Goal: Transaction & Acquisition: Purchase product/service

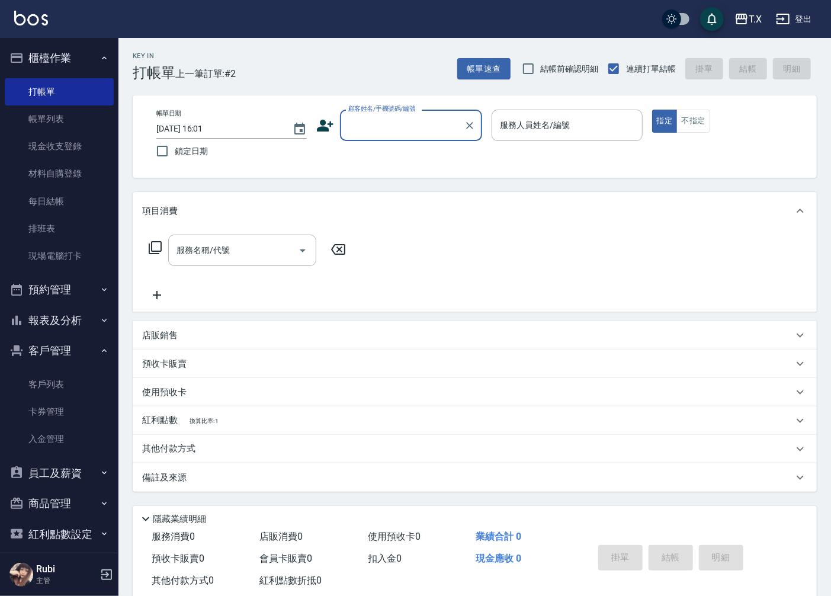
scroll to position [27, 0]
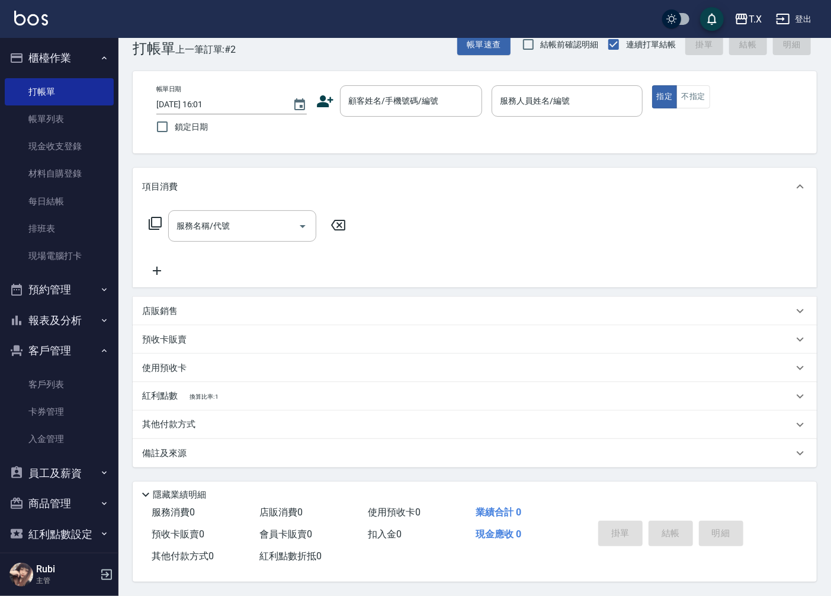
click at [156, 422] on p "其他付款方式" at bounding box center [171, 424] width 59 height 13
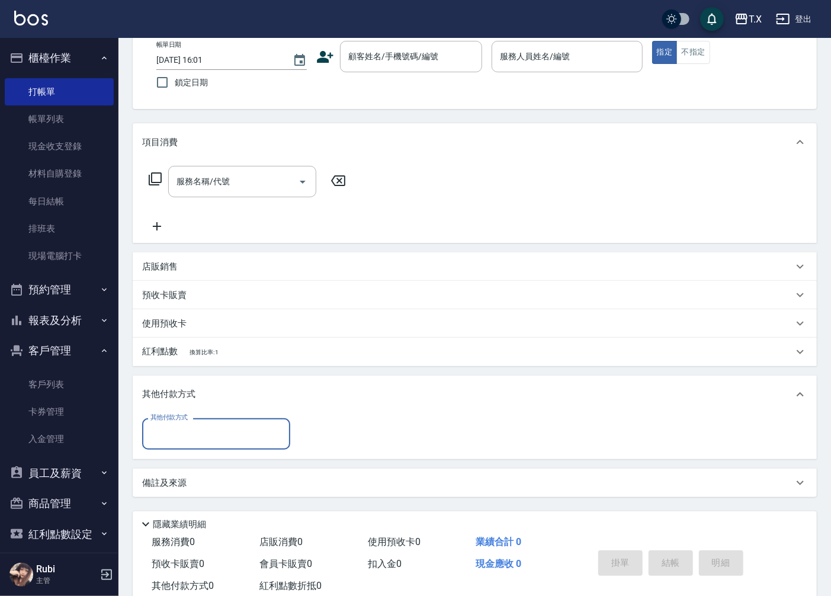
scroll to position [102, 0]
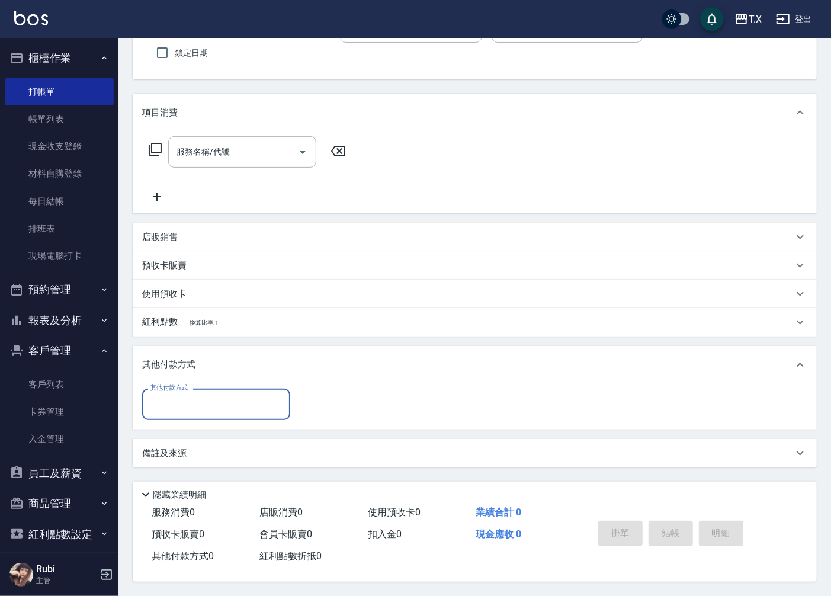
click at [204, 401] on input "其他付款方式" at bounding box center [215, 404] width 137 height 21
click at [405, 142] on div "服務名稱/代號 服務名稱/代號" at bounding box center [475, 172] width 684 height 82
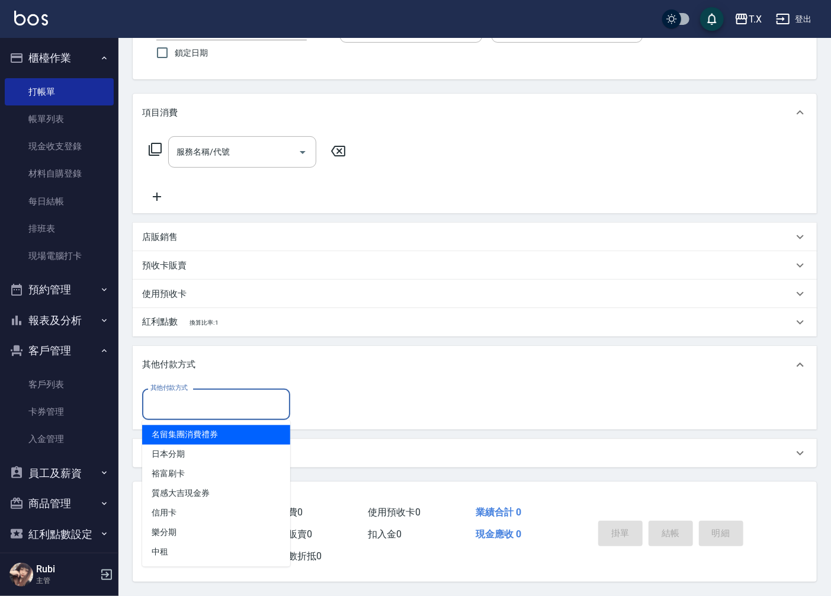
click at [203, 407] on input "其他付款方式" at bounding box center [215, 404] width 137 height 21
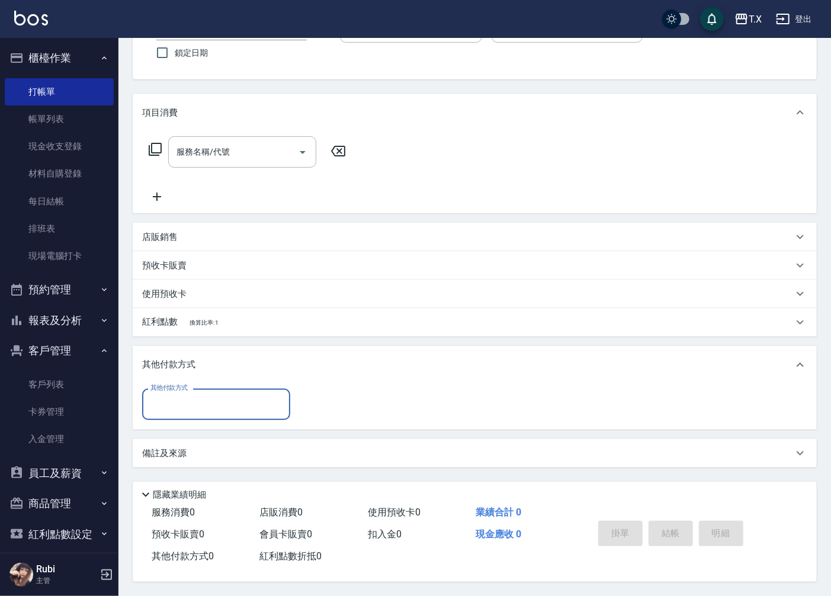
click at [427, 109] on div "項目消費" at bounding box center [467, 113] width 651 height 12
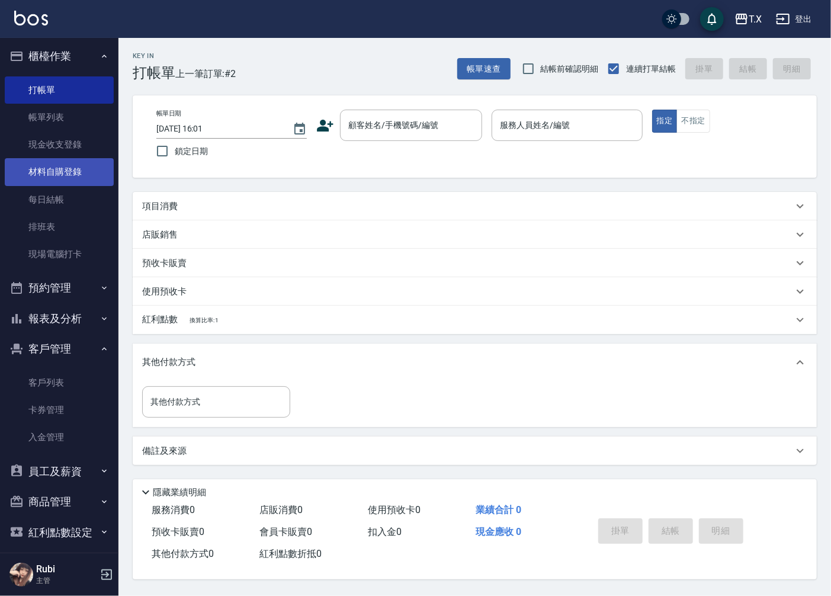
scroll to position [0, 0]
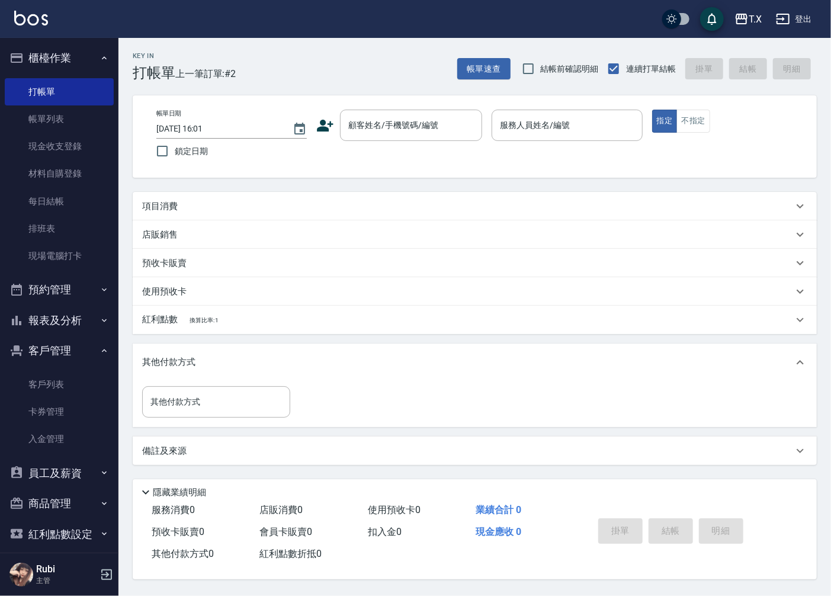
click at [68, 293] on button "預約管理" at bounding box center [59, 289] width 109 height 31
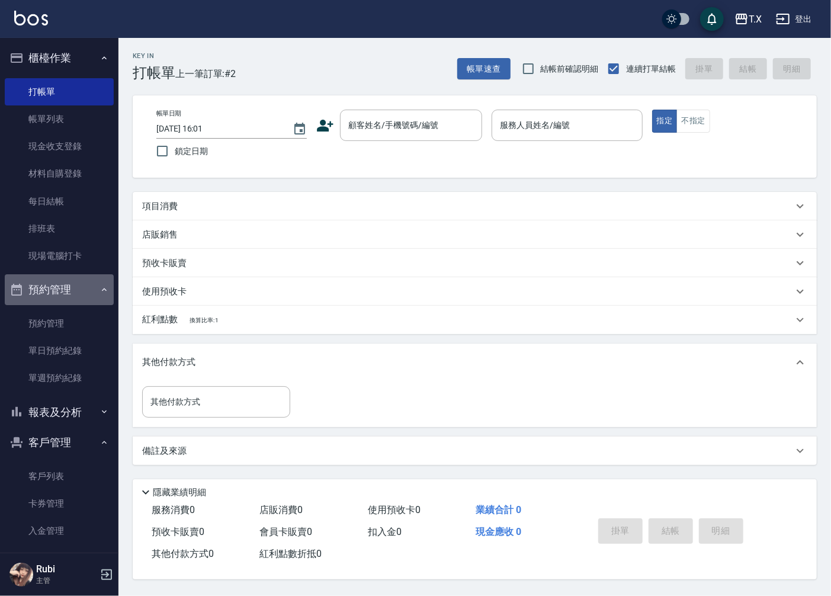
click at [68, 293] on button "預約管理" at bounding box center [59, 289] width 109 height 31
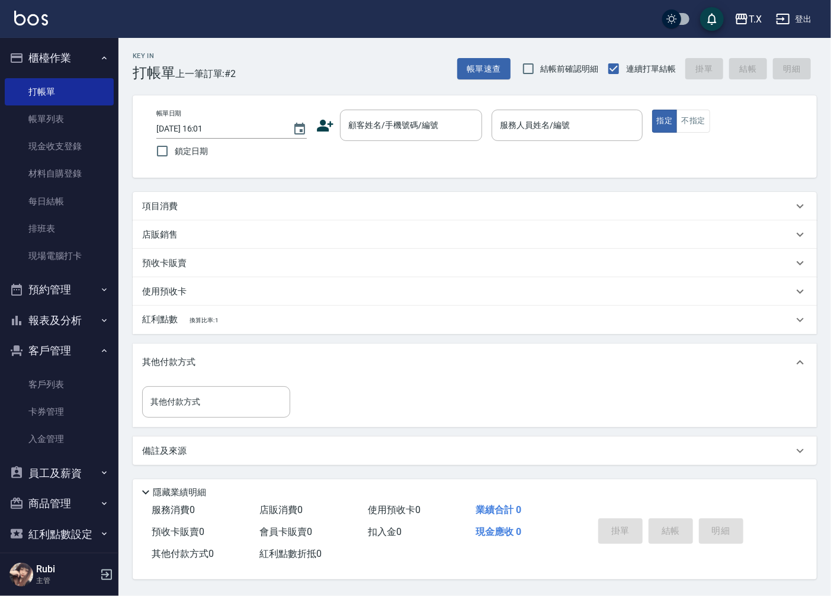
click at [60, 313] on button "報表及分析" at bounding box center [59, 320] width 109 height 31
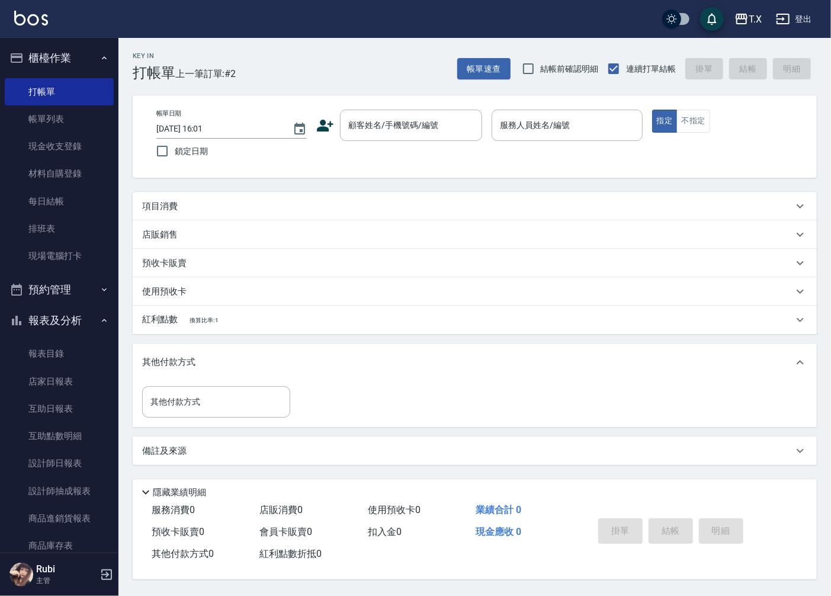
click at [798, 13] on button "登出" at bounding box center [794, 19] width 46 height 22
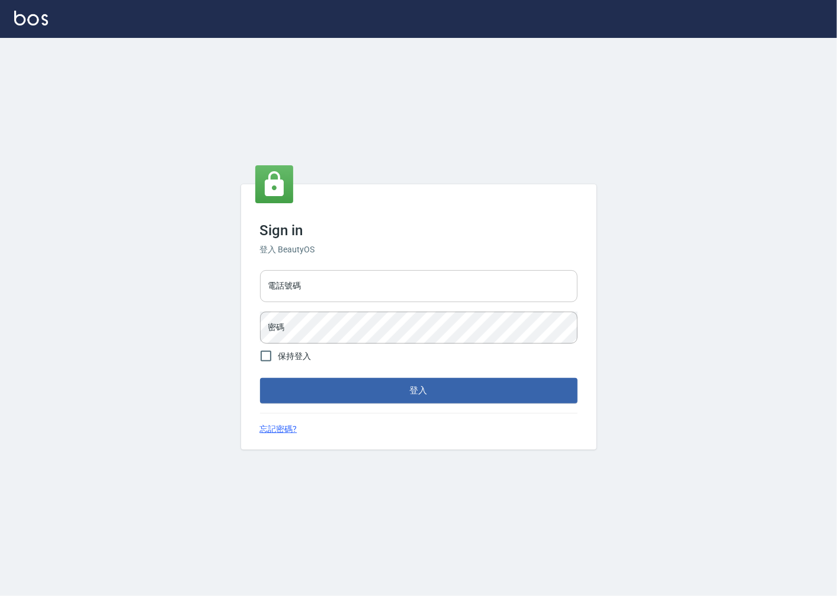
type input "0918920985"
click at [386, 300] on html "Sign in 登入 BeautyOS 電話號碼 電話號碼 密碼 密碼 保持登入 登入 忘記密碼?" at bounding box center [418, 298] width 837 height 596
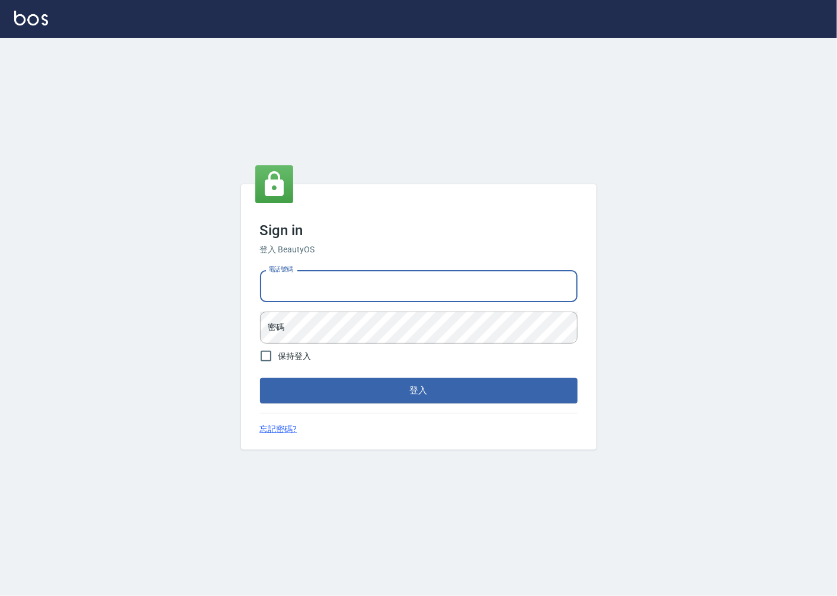
click at [385, 290] on input "電話號碼" at bounding box center [418, 286] width 317 height 32
click at [349, 302] on input "0918920985" at bounding box center [418, 286] width 317 height 32
drag, startPoint x: 346, startPoint y: 290, endPoint x: 239, endPoint y: 300, distance: 107.6
click at [239, 300] on div "Sign in 登入 BeautyOS 電話號碼 [PHONE_NUMBER] 電話號碼 密碼 密碼 保持登入 登入 忘記密碼?" at bounding box center [418, 317] width 837 height 558
type input "0936223291"
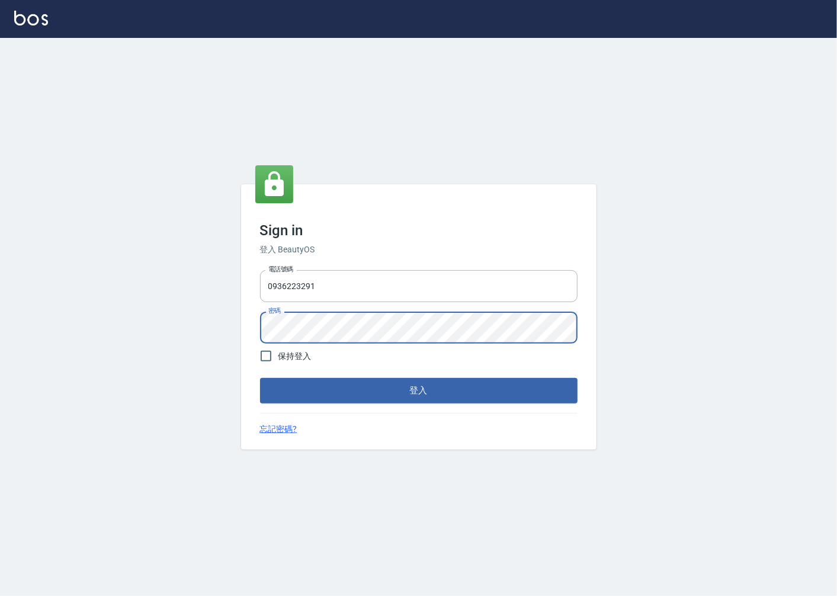
click at [256, 327] on div "電話號碼 [PHONE_NUMBER] 電話號碼 密碼 密碼" at bounding box center [418, 306] width 327 height 83
click at [513, 404] on div "Sign in 登入 BeautyOS 電話號碼 [PHONE_NUMBER] 電話號碼 密碼 密碼 保持登入 登入 忘記密碼?" at bounding box center [418, 316] width 355 height 265
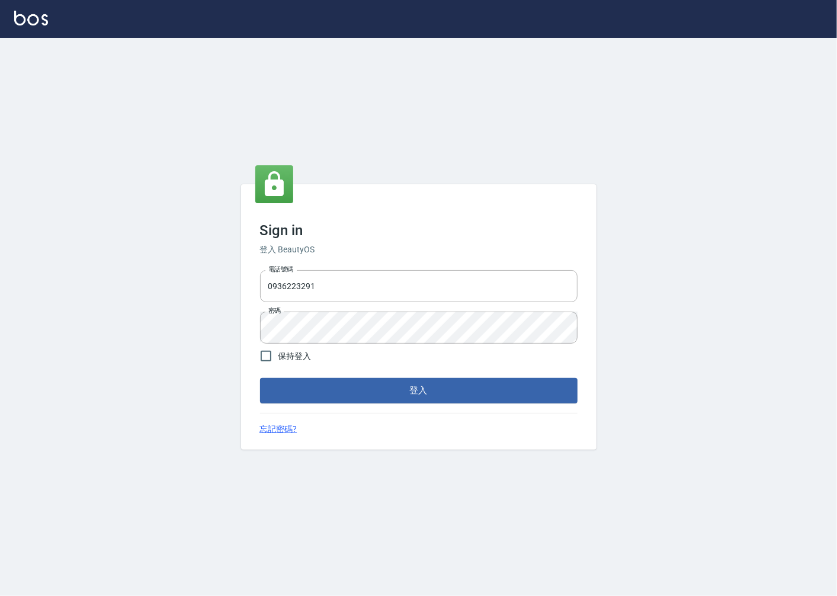
click at [513, 404] on div "Sign in 登入 BeautyOS 電話號碼 [PHONE_NUMBER] 電話號碼 密碼 密碼 保持登入 登入 忘記密碼?" at bounding box center [418, 316] width 355 height 265
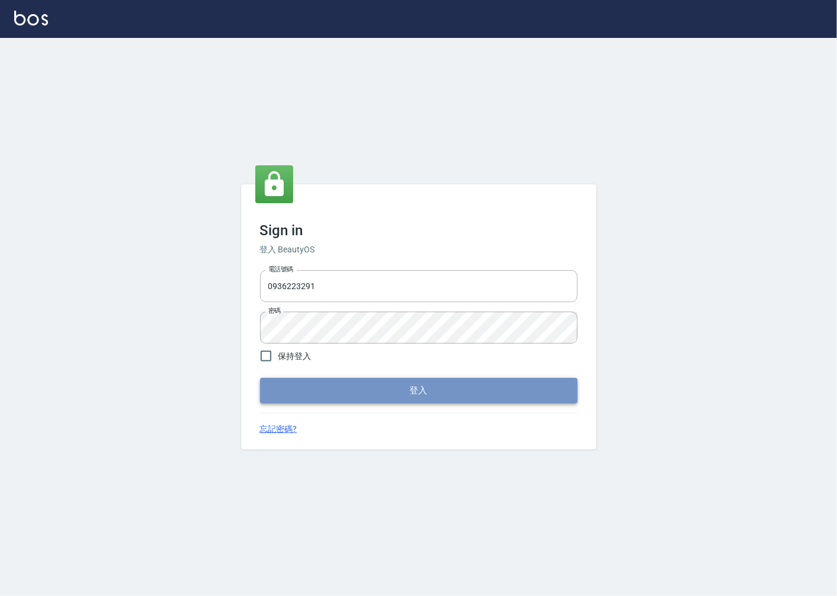
click at [516, 397] on button "登入" at bounding box center [418, 390] width 317 height 25
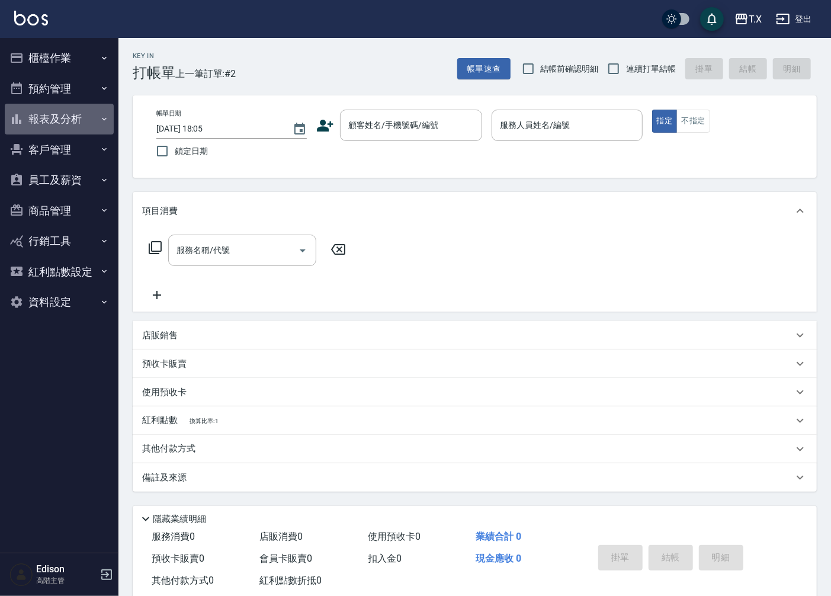
click at [46, 114] on button "報表及分析" at bounding box center [59, 119] width 109 height 31
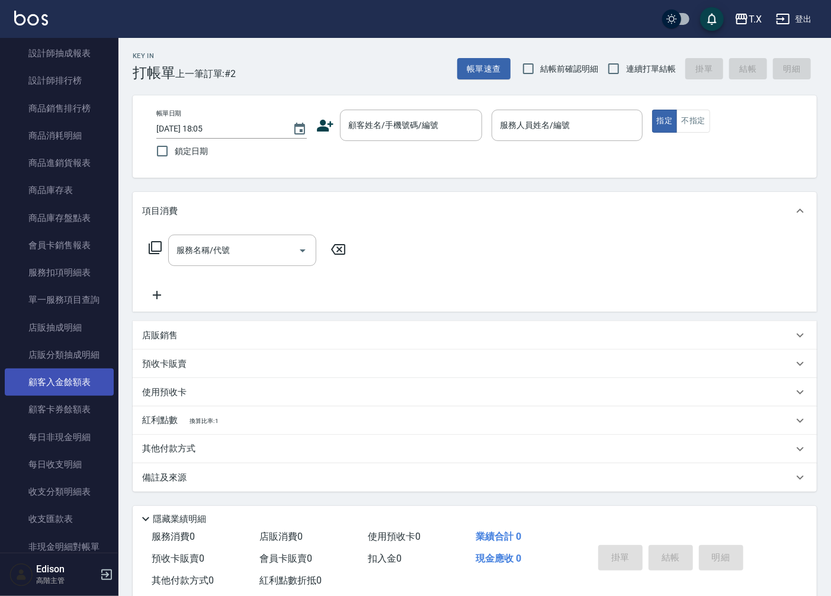
scroll to position [724, 0]
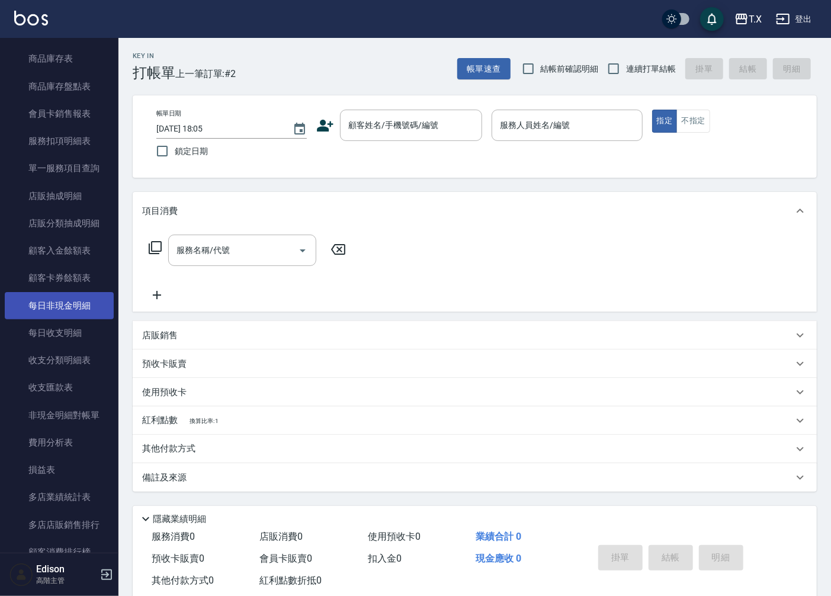
click at [68, 304] on link "每日非現金明細" at bounding box center [59, 305] width 109 height 27
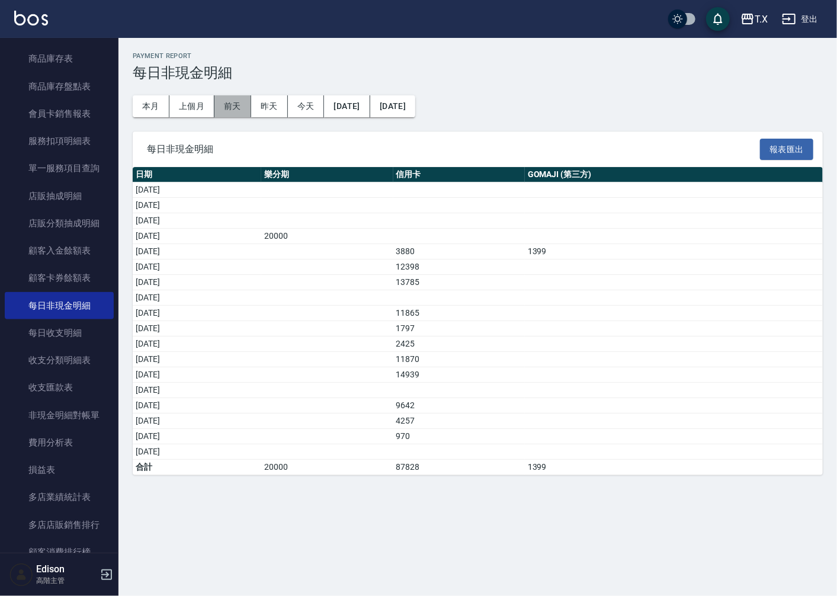
click at [234, 107] on button "前天" at bounding box center [232, 106] width 37 height 22
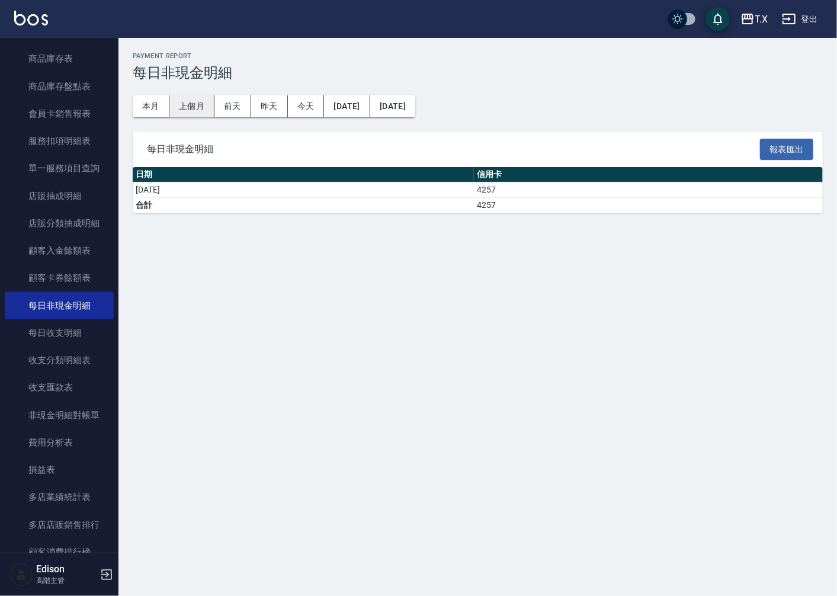
click at [199, 110] on button "上個月" at bounding box center [191, 106] width 45 height 22
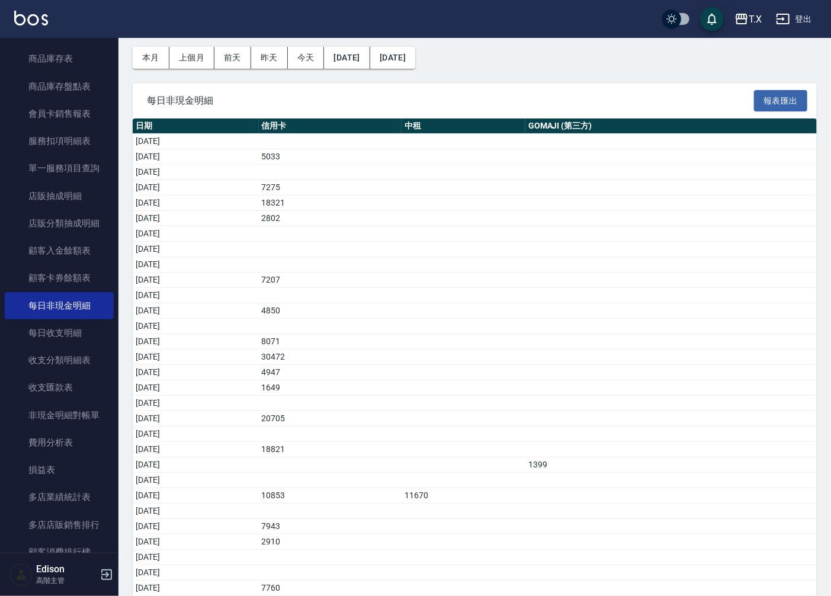
scroll to position [95, 0]
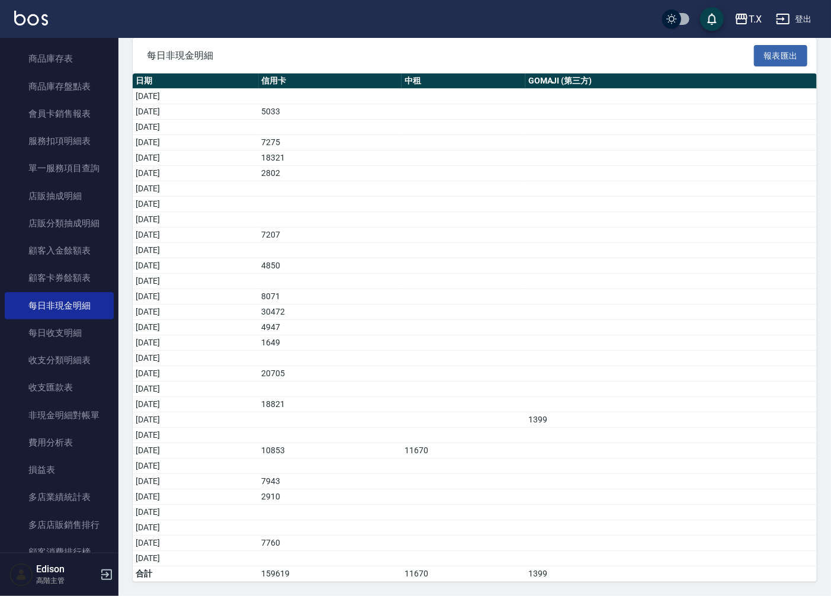
click at [810, 24] on button "登出" at bounding box center [794, 19] width 46 height 22
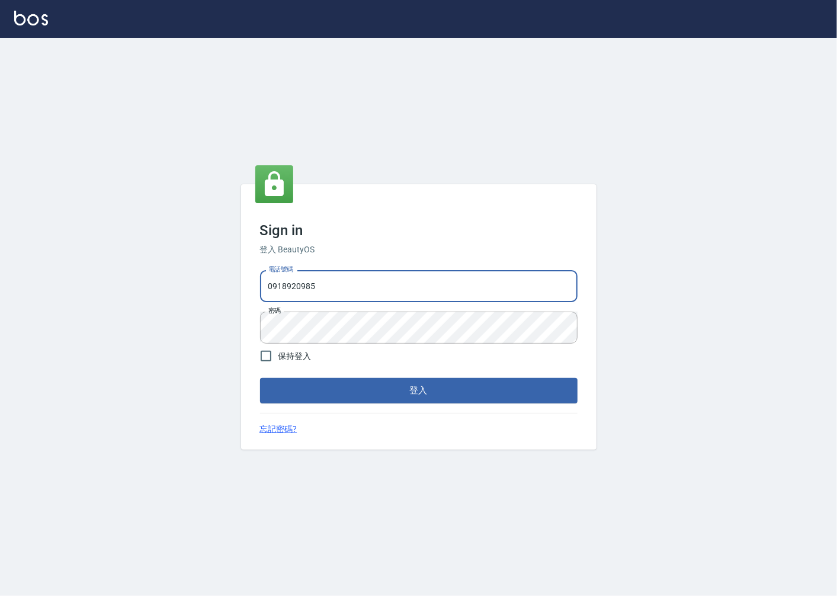
click at [339, 404] on div "Sign in 登入 BeautyOS 電話號碼 [PHONE_NUMBER] 電話號碼 密碼 密碼 保持登入 登入 忘記密碼?" at bounding box center [418, 316] width 355 height 265
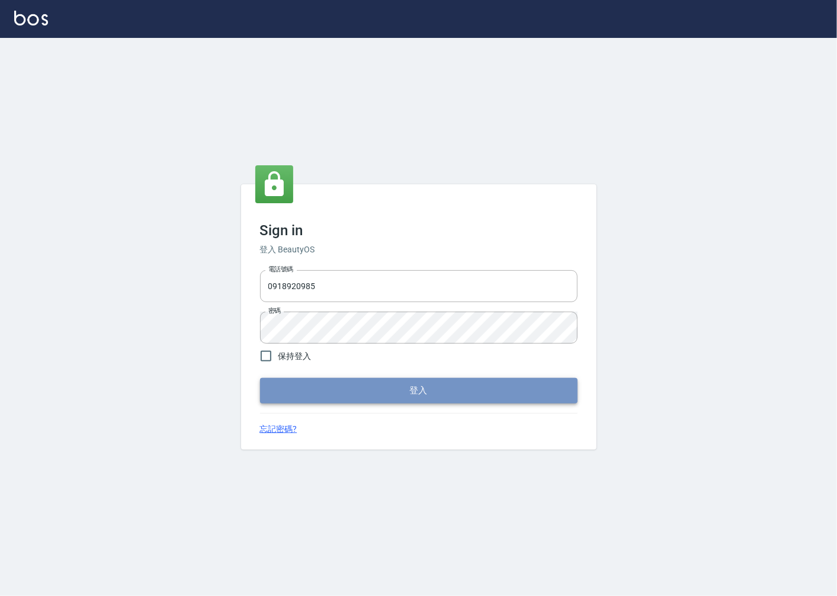
click at [339, 397] on button "登入" at bounding box center [418, 390] width 317 height 25
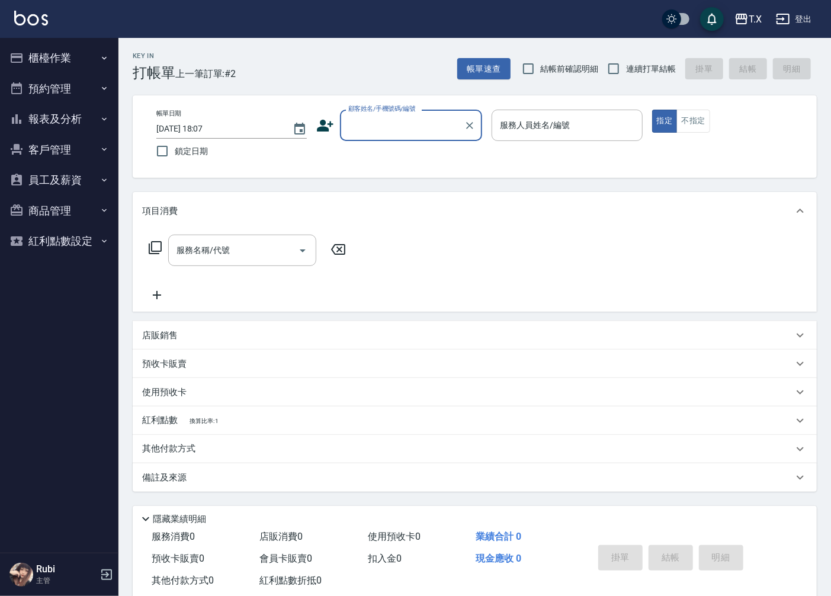
click at [384, 121] on input "顧客姓名/手機號碼/編號" at bounding box center [402, 125] width 114 height 21
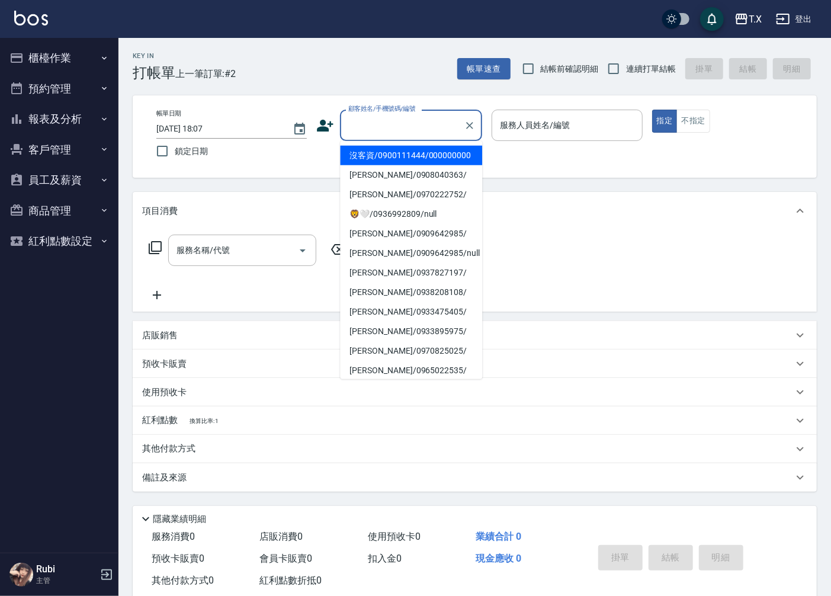
click at [422, 154] on li "沒客資/0900111444/000000000" at bounding box center [411, 156] width 142 height 20
type input "沒客資/0900111444/000000000"
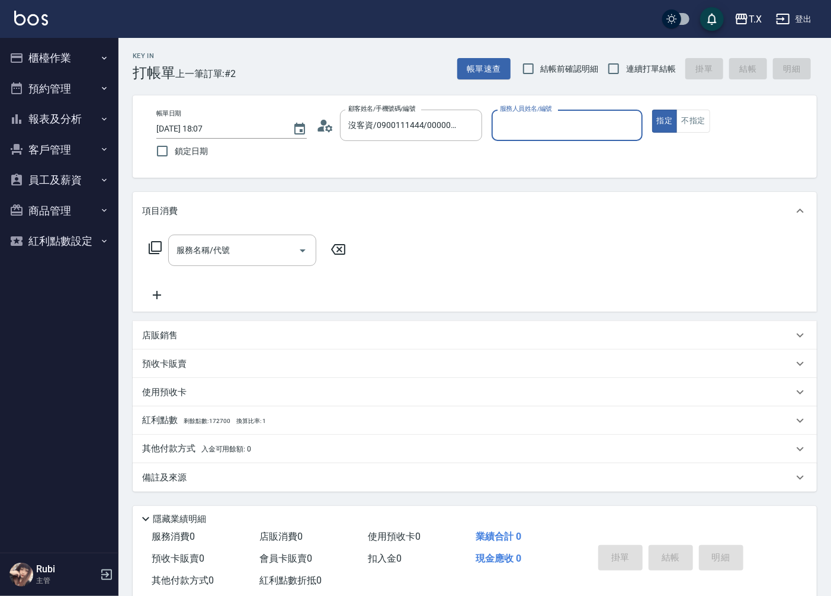
click at [528, 137] on div "服務人員姓名/編號" at bounding box center [566, 125] width 150 height 31
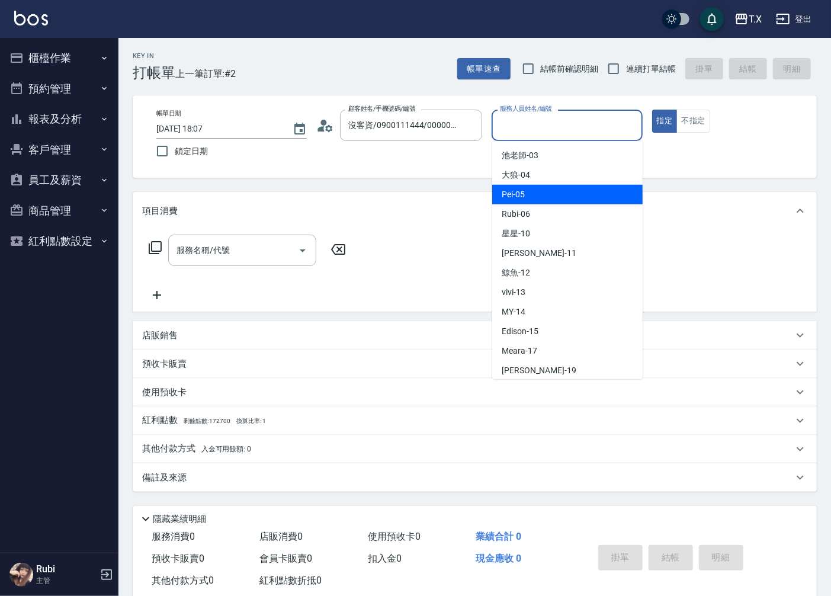
click at [533, 194] on div "Pei -05" at bounding box center [567, 195] width 150 height 20
type input "Pei-05"
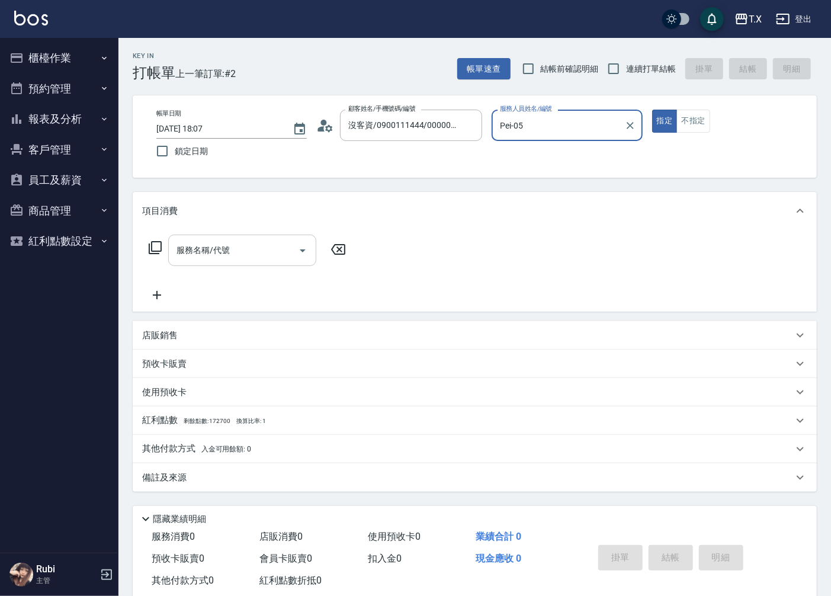
click at [280, 258] on input "服務名稱/代號" at bounding box center [233, 250] width 120 height 21
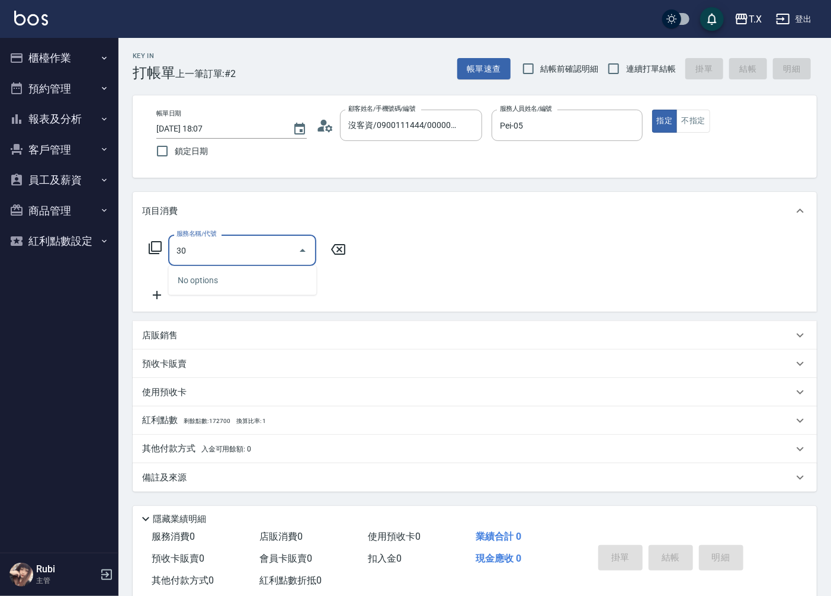
type input "301"
type input "150"
type input "燙髮(301)"
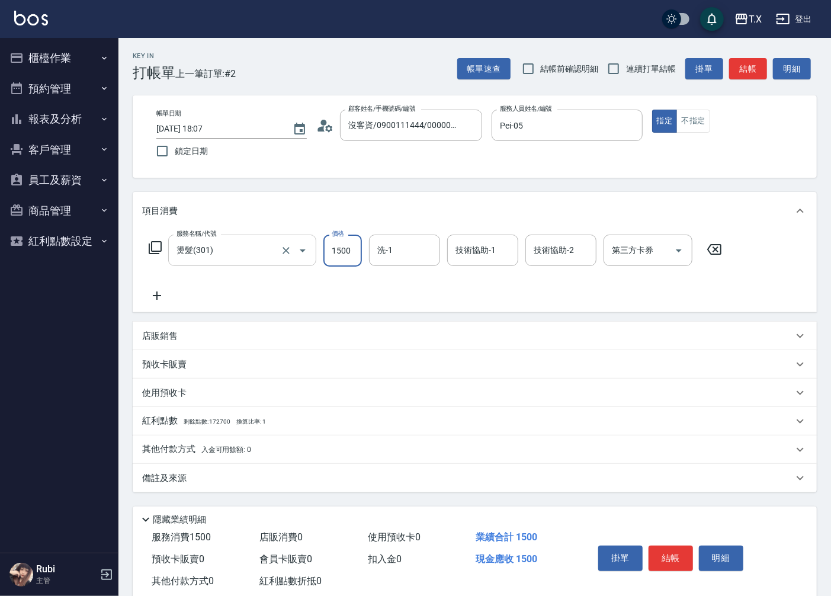
type input "1"
type input "0"
type input "140"
type input "10"
type input "1400"
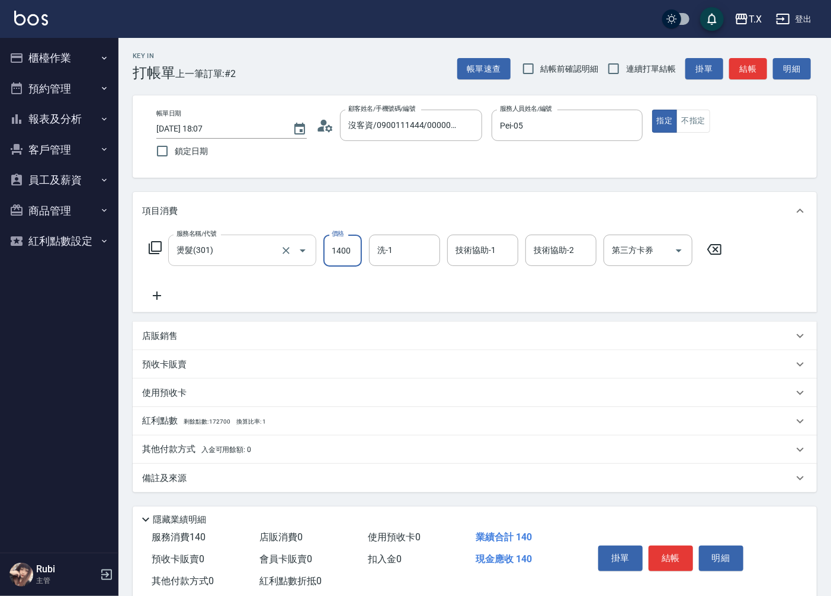
type input "140"
type input "1400"
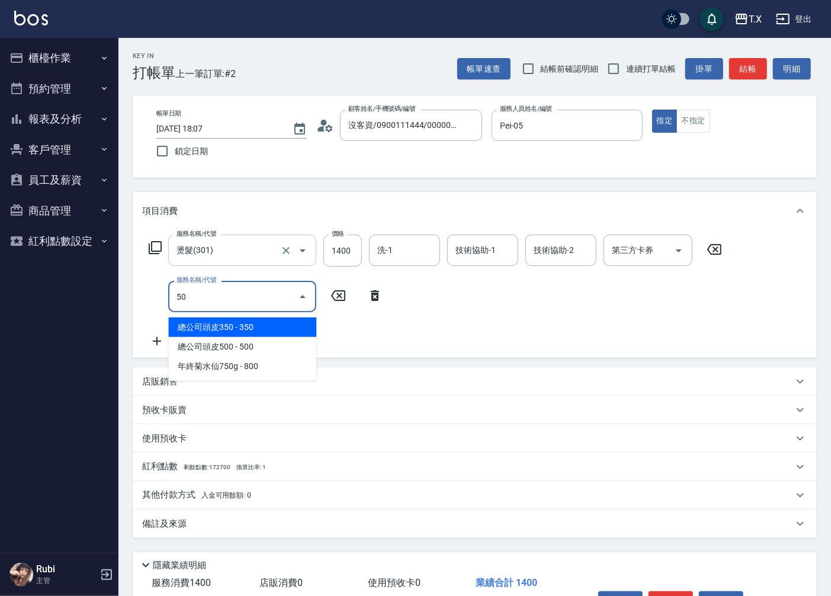
type input "501"
type input "240"
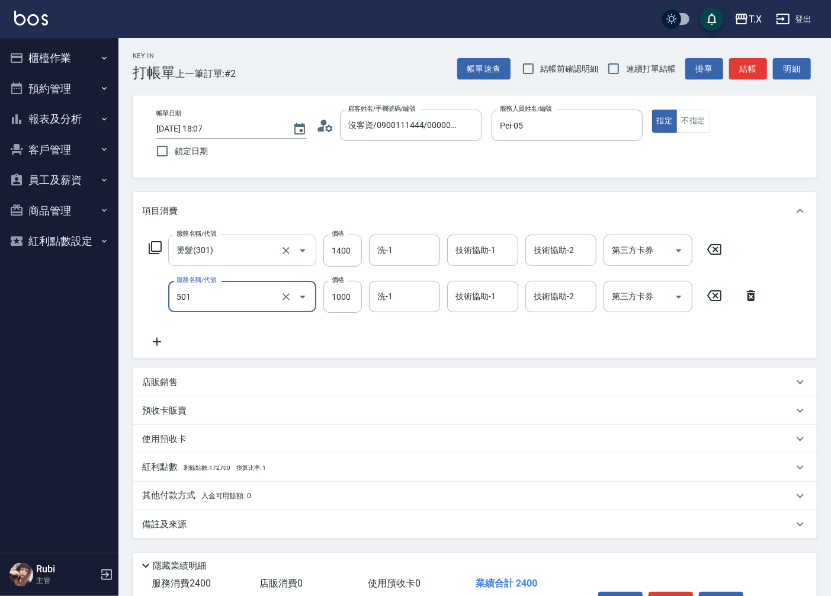
type input "染髮(501)"
type input "1"
type input "140"
type input "100"
type input "150"
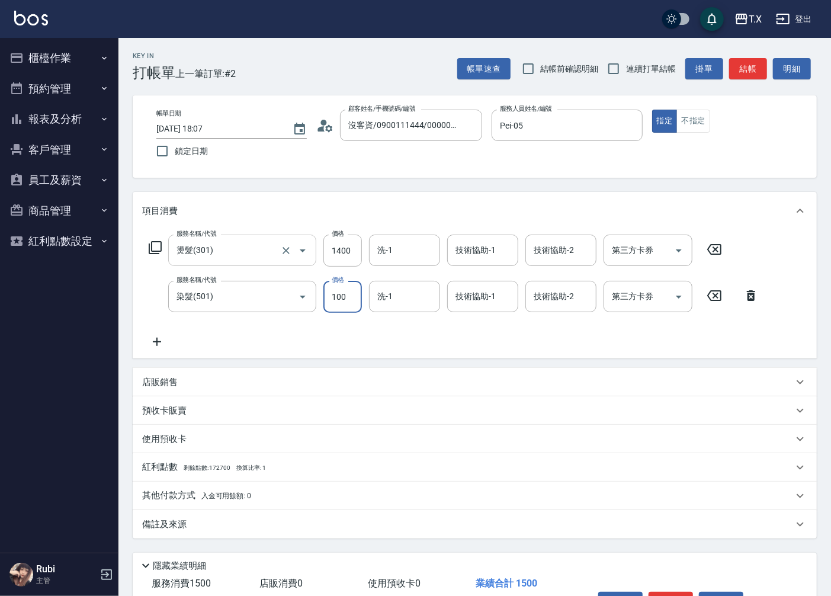
type input "1000"
type input "240"
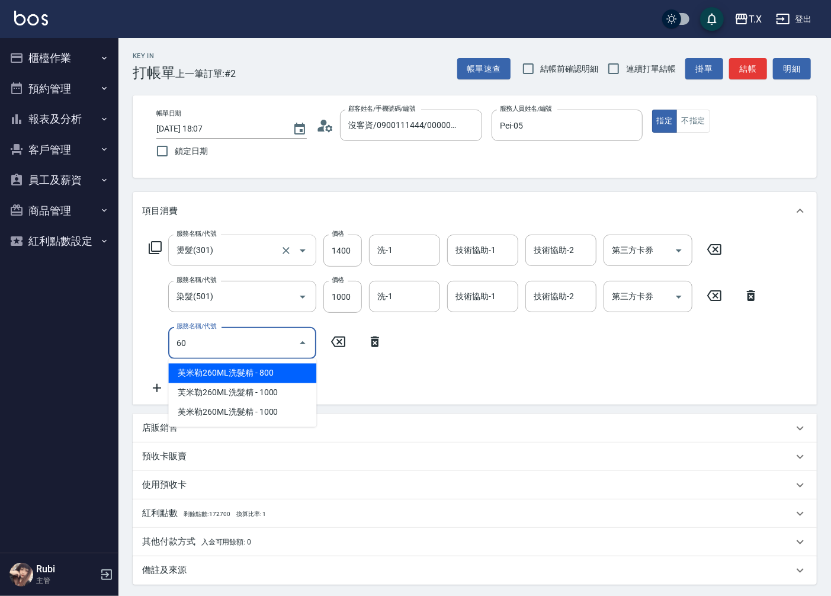
type input "608"
type input "310"
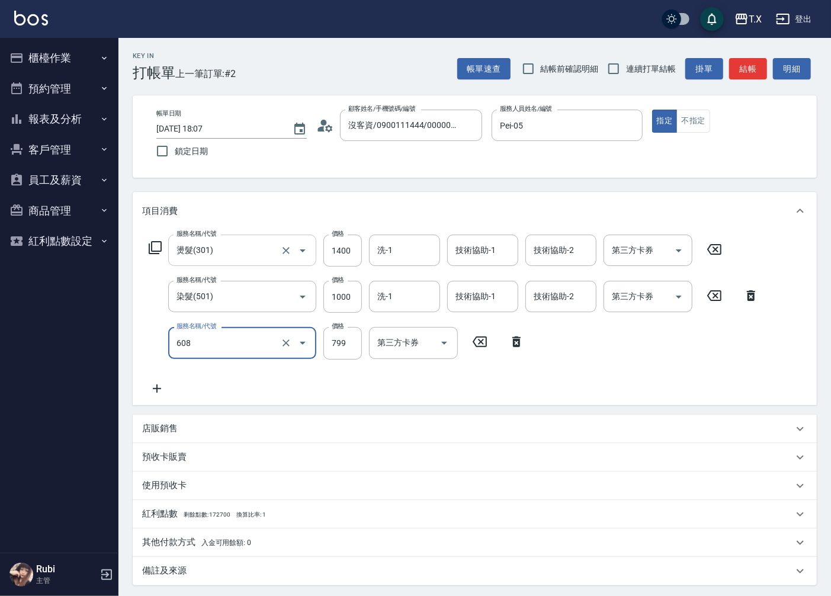
type input "自購二段(608)"
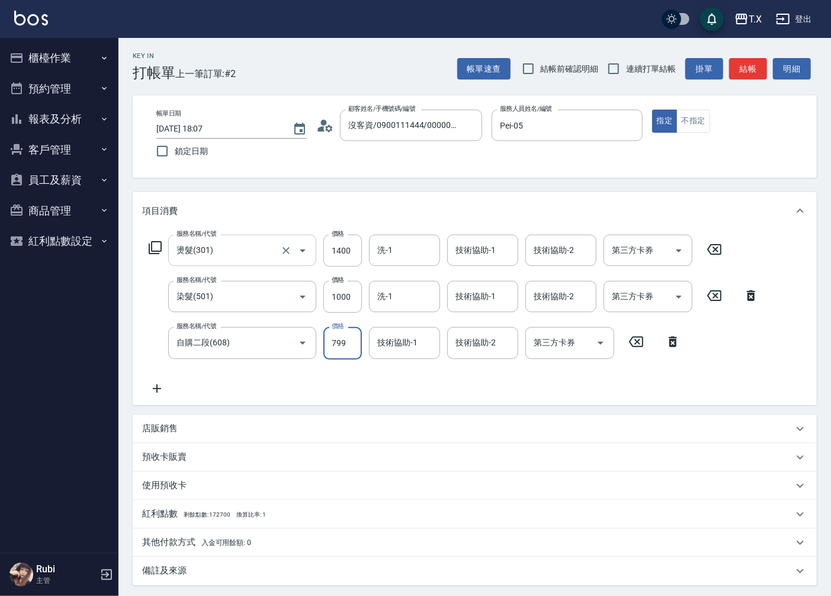
type input "1"
type input "240"
type input "100"
type input "250"
type input "1000"
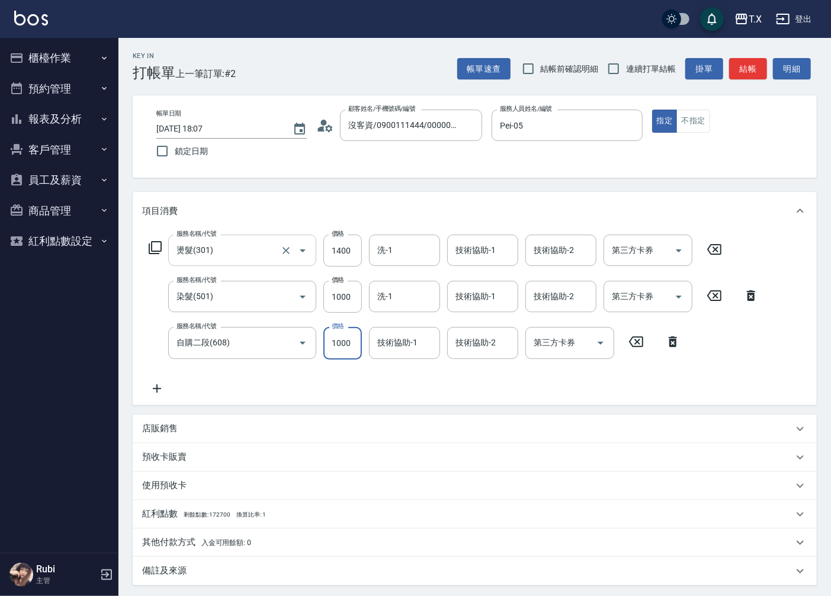
type input "340"
type input "1000"
click at [306, 394] on div "服務名稱/代號 燙髮(301) 服務名稱/代號 價格 1400 價格 洗-1 洗-1 技術協助-1 技術協助-1 技術協助-2 技術協助-2 第三方卡券 第三…" at bounding box center [454, 314] width 624 height 160
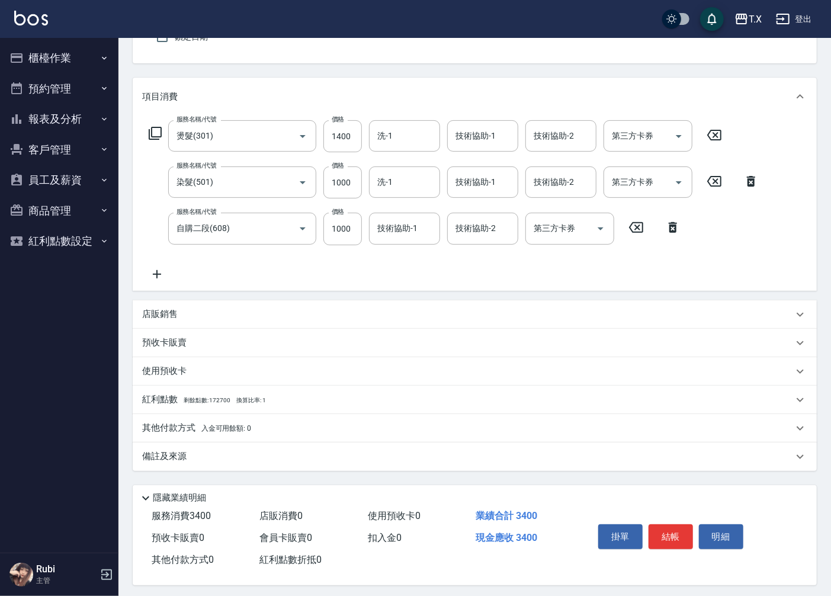
scroll to position [121, 0]
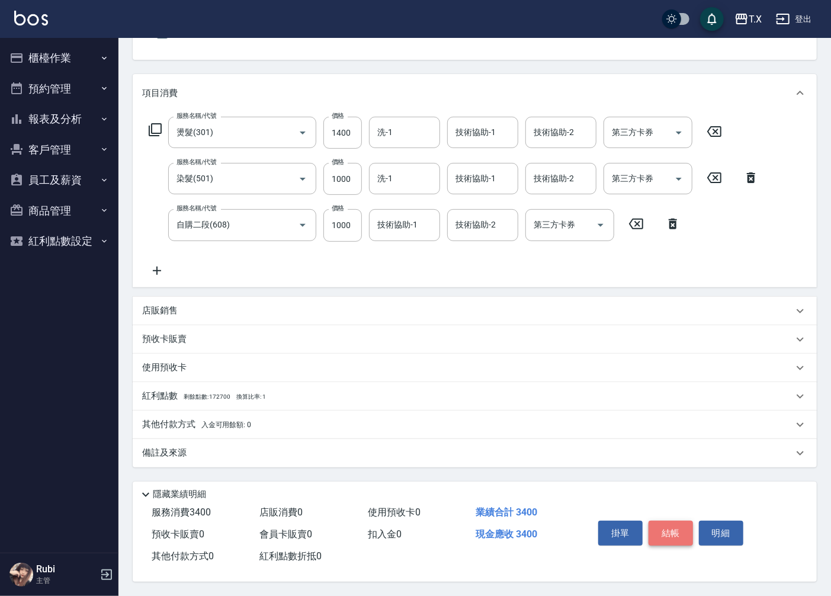
click at [677, 533] on button "結帳" at bounding box center [670, 532] width 44 height 25
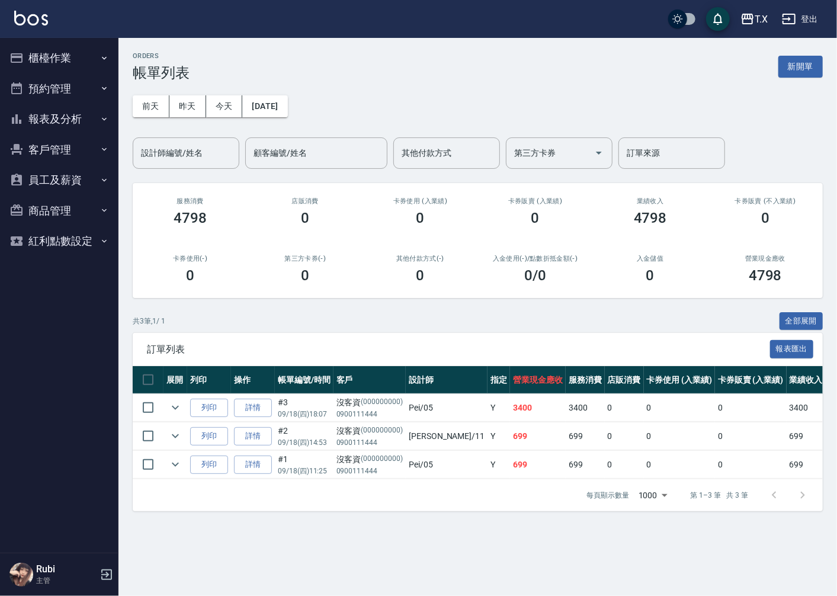
click at [95, 57] on button "櫃檯作業" at bounding box center [59, 58] width 109 height 31
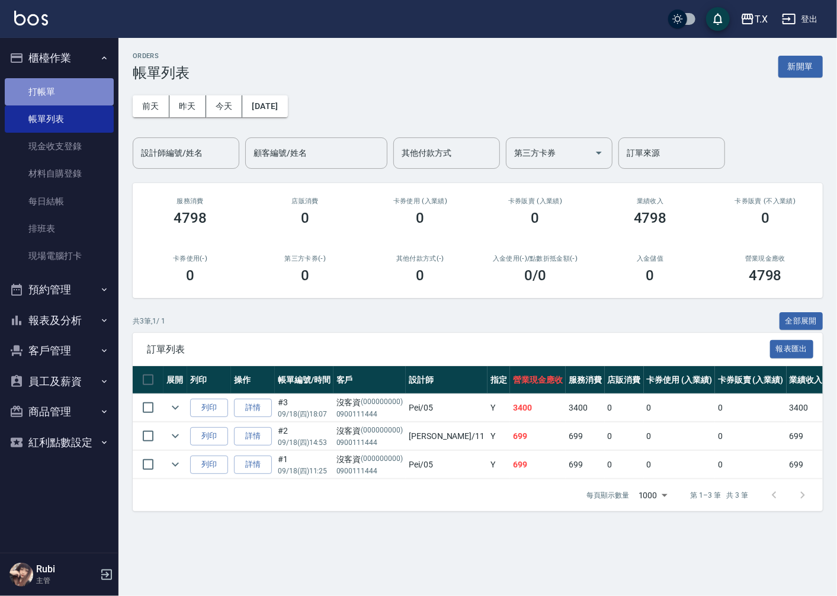
click at [17, 97] on link "打帳單" at bounding box center [59, 91] width 109 height 27
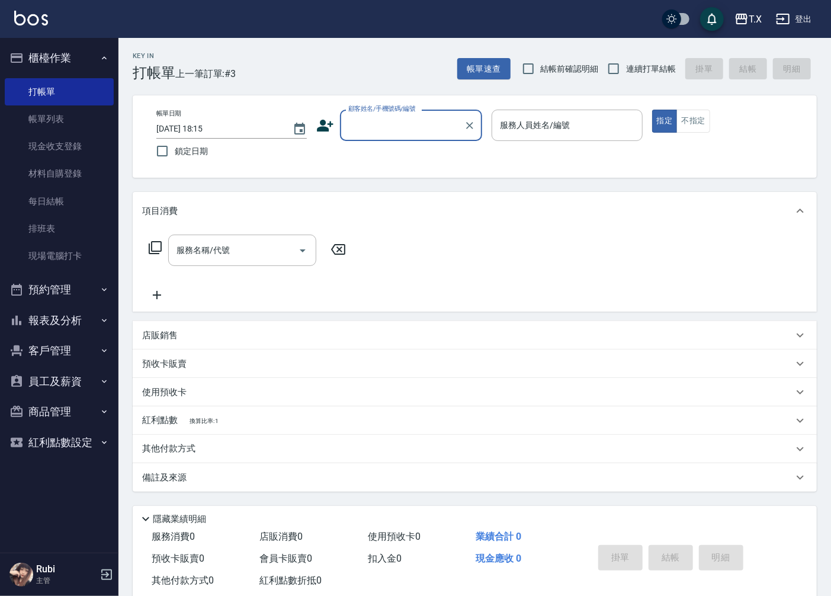
click at [398, 133] on input "顧客姓名/手機號碼/編號" at bounding box center [402, 125] width 114 height 21
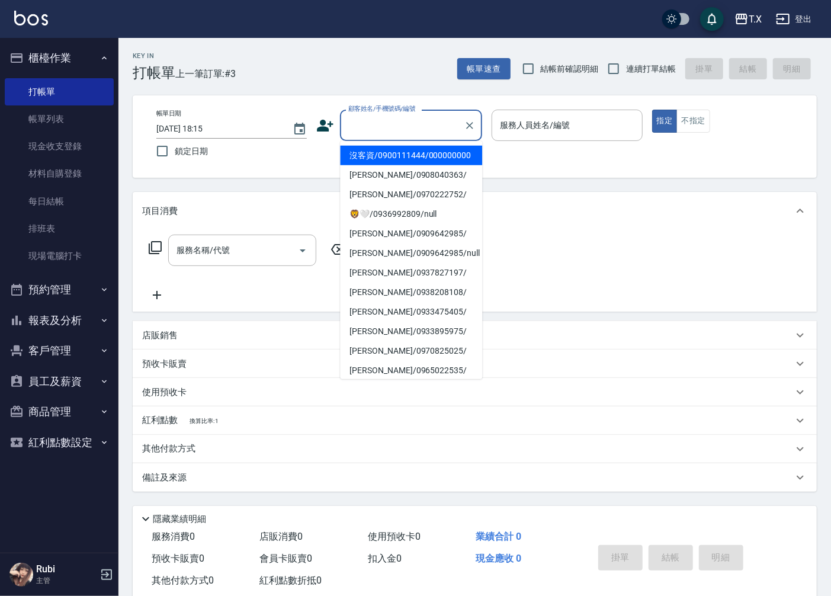
click at [412, 161] on li "沒客資/0900111444/000000000" at bounding box center [411, 156] width 142 height 20
type input "沒客資/0900111444/000000000"
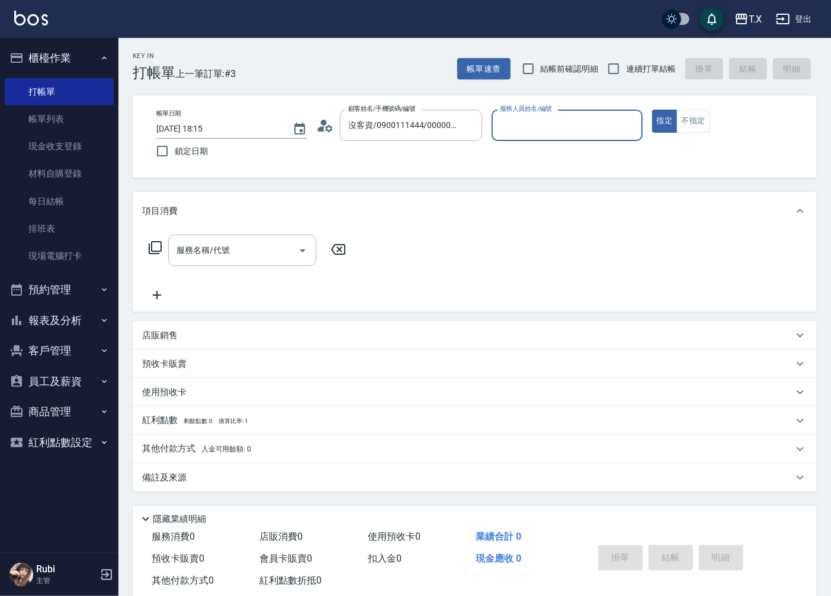
click at [520, 127] on input "服務人員姓名/編號" at bounding box center [567, 125] width 140 height 21
click at [616, 71] on input "連續打單結帳" at bounding box center [613, 68] width 25 height 25
checkbox input "true"
click at [517, 127] on input "服務人員姓名/編號" at bounding box center [567, 125] width 140 height 21
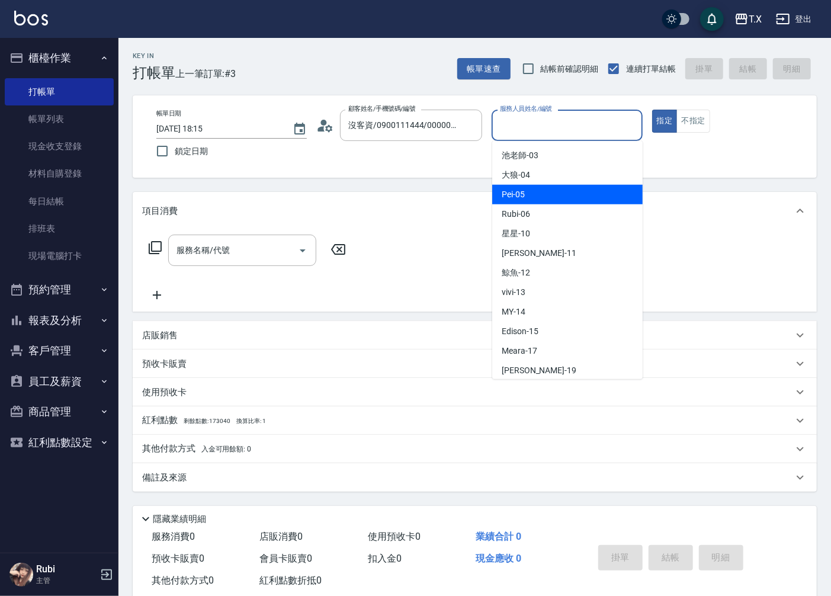
click at [547, 200] on div "Pei -05" at bounding box center [567, 195] width 150 height 20
type input "Pei-05"
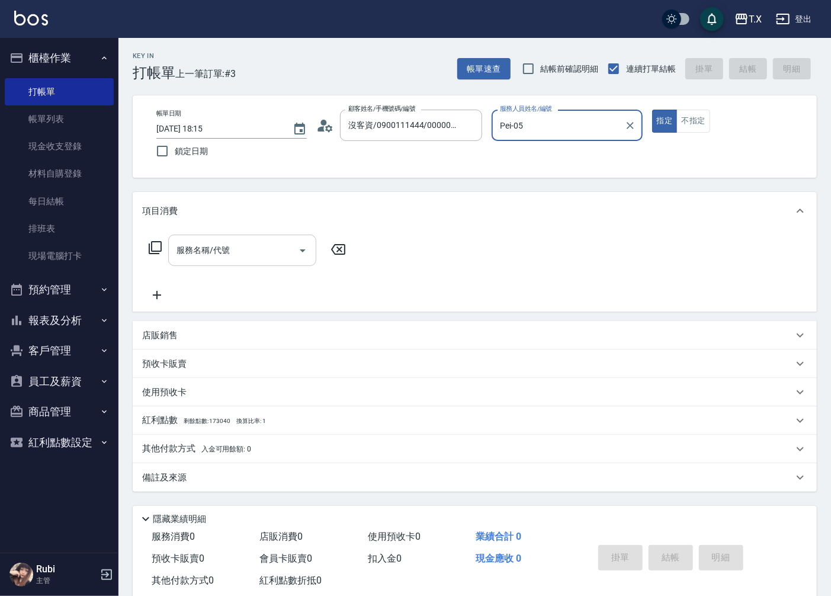
click at [269, 263] on div "服務名稱/代號" at bounding box center [242, 249] width 148 height 31
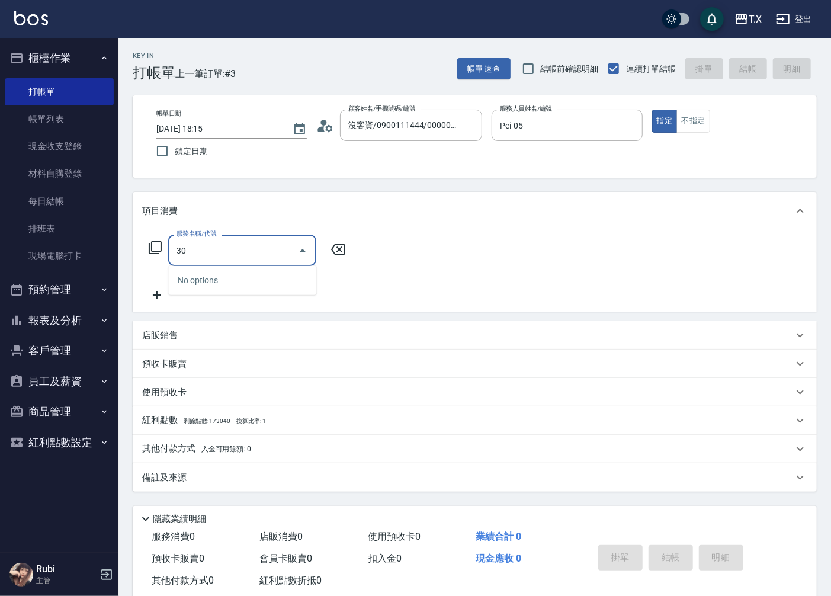
type input "301"
type input "150"
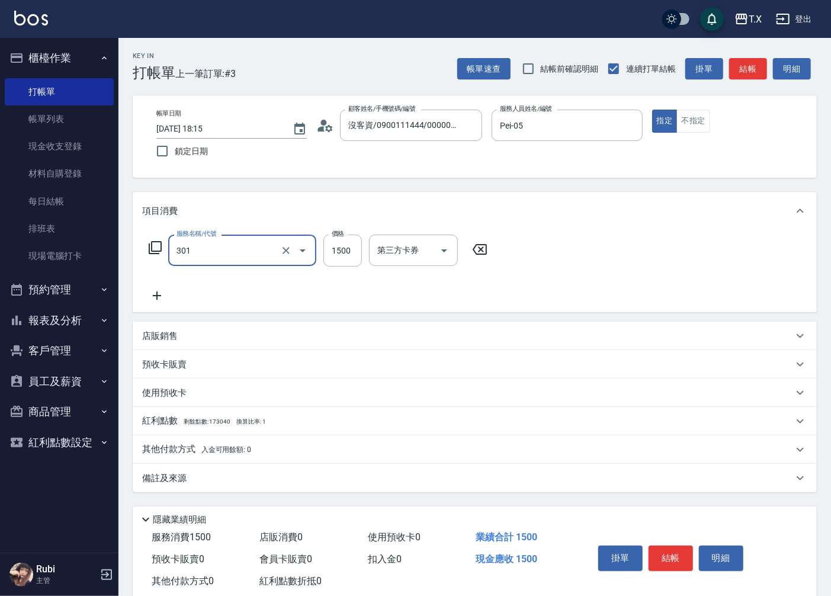
type input "燙髮(301)"
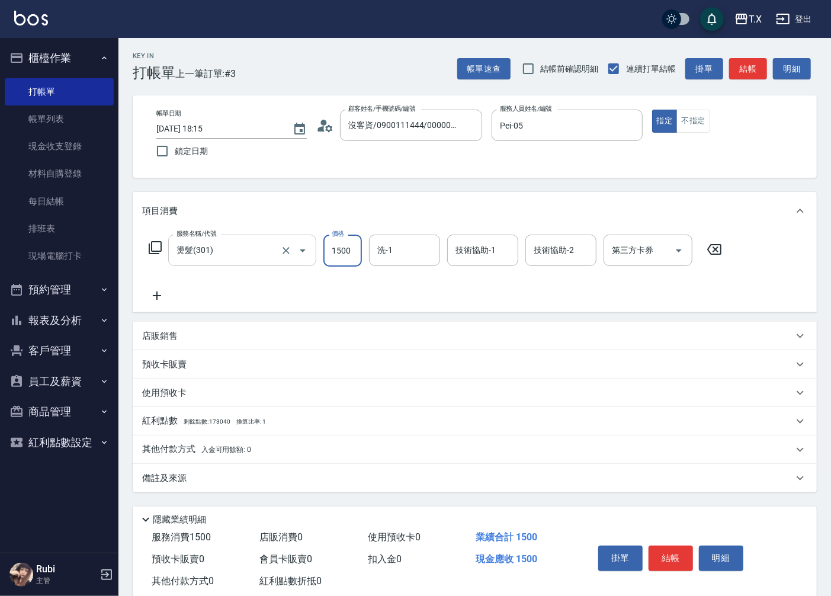
type input "5"
type input "0"
type input "500"
type input "50"
type input "500"
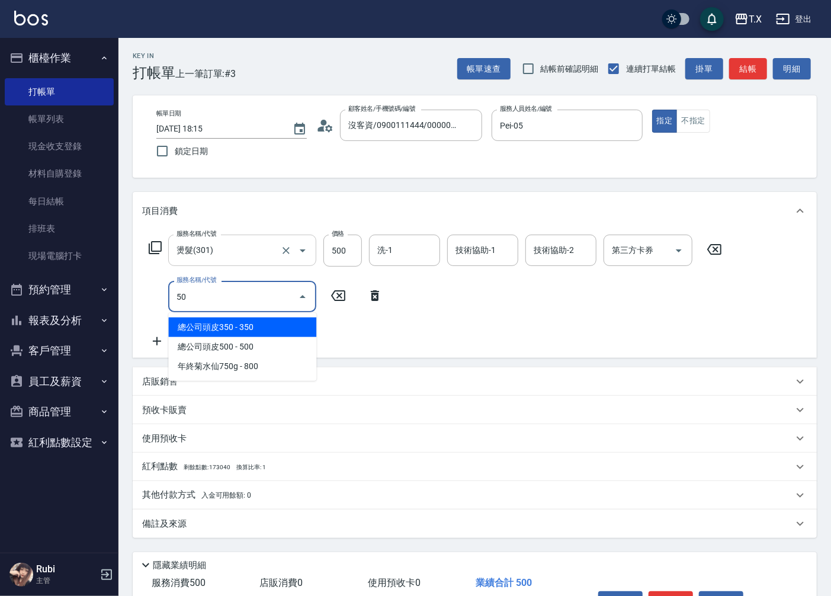
type input "501"
type input "150"
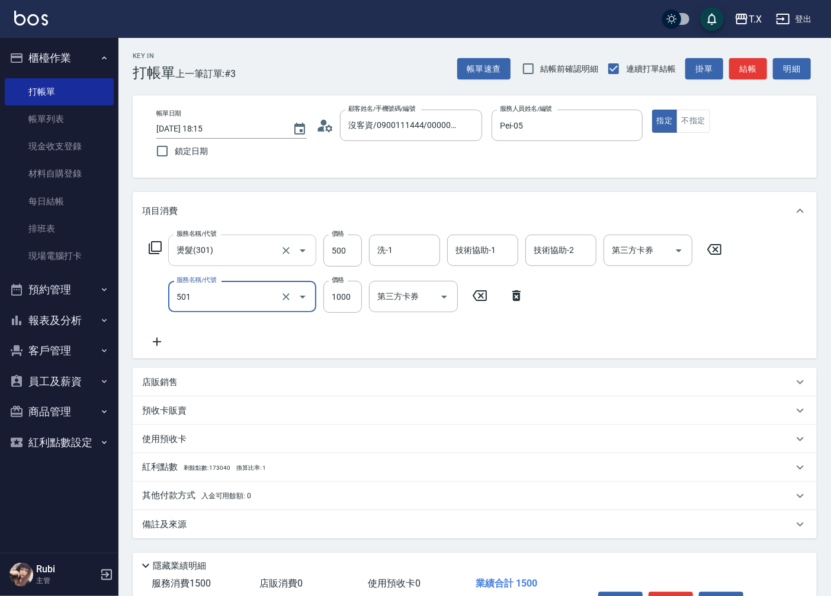
type input "染髮(501)"
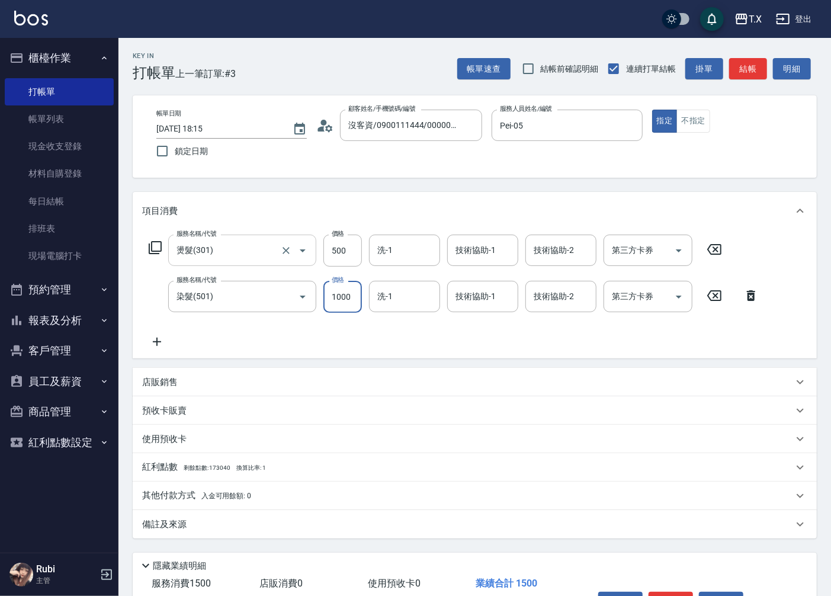
type input "1"
type input "50"
type input "120"
type input "60"
type input "1200"
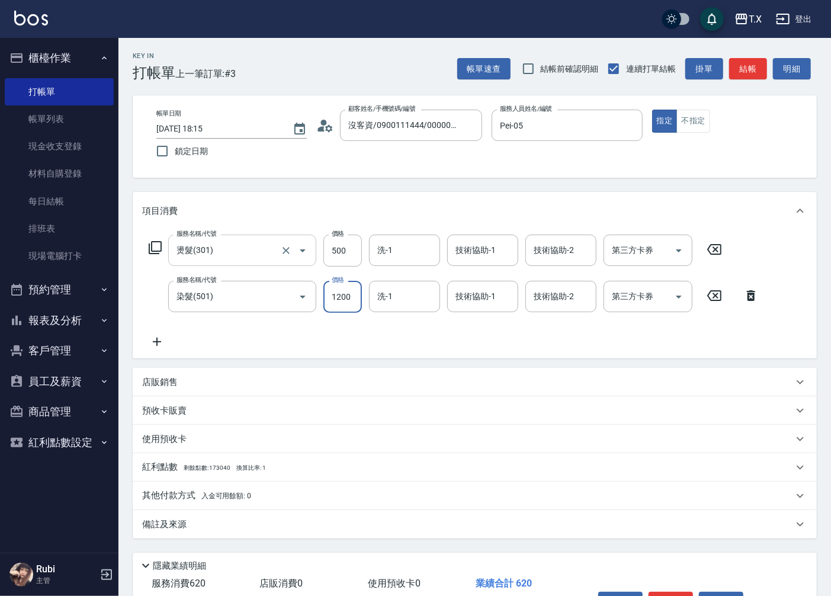
type input "170"
type input "1200"
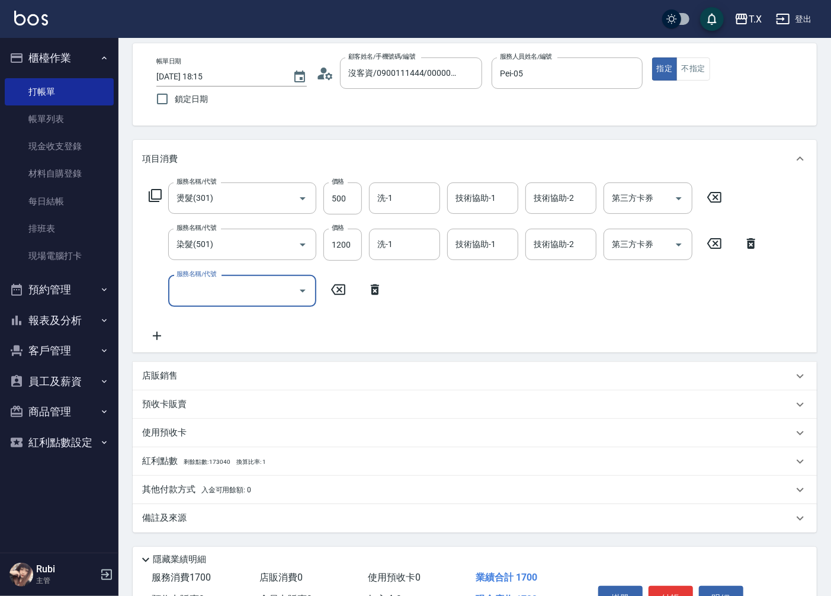
scroll to position [120, 0]
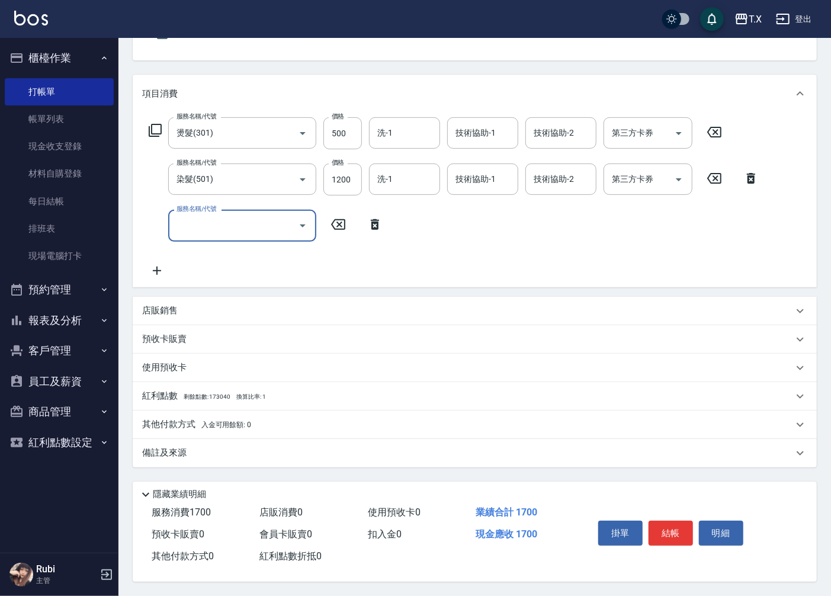
click at [162, 418] on p "其他付款方式 入金可用餘額: 0" at bounding box center [196, 424] width 109 height 13
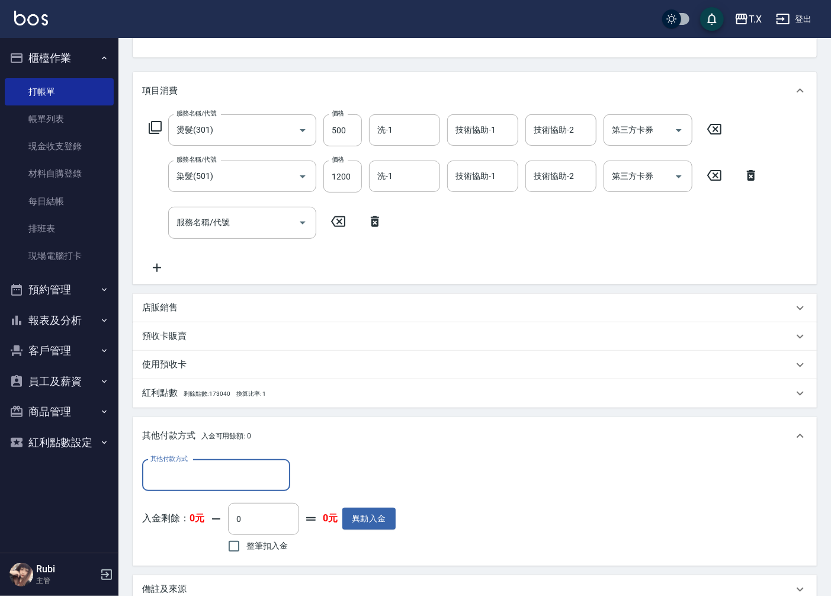
scroll to position [0, 0]
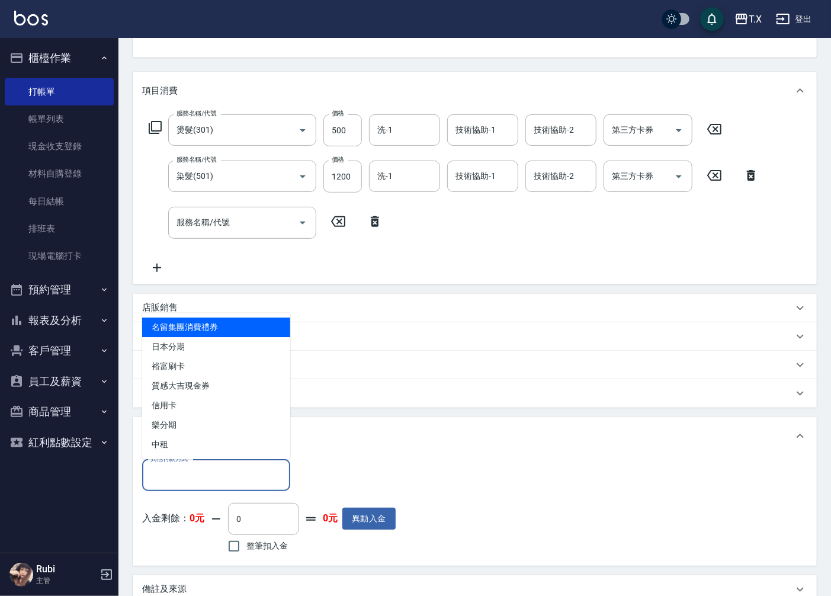
click at [220, 477] on input "其他付款方式" at bounding box center [215, 475] width 137 height 21
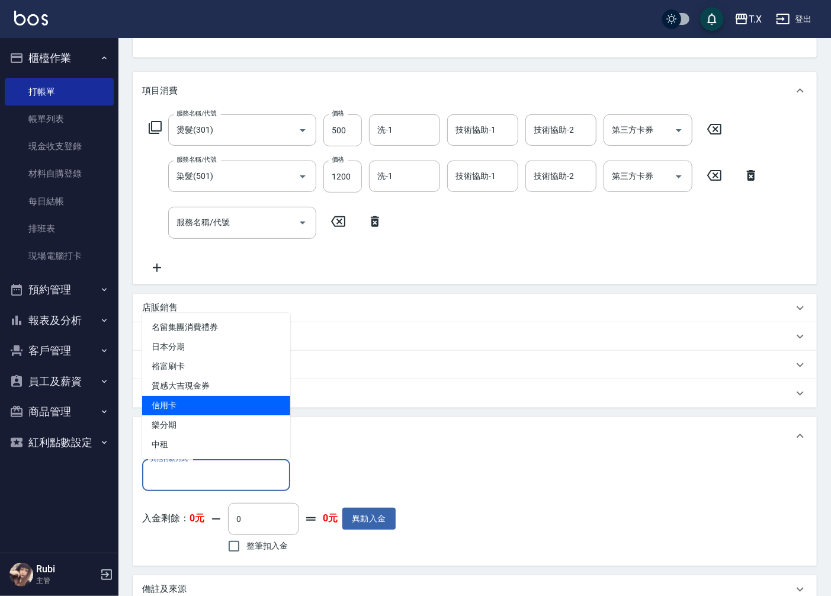
click at [185, 405] on span "信用卡" at bounding box center [216, 406] width 148 height 20
type input "信用卡"
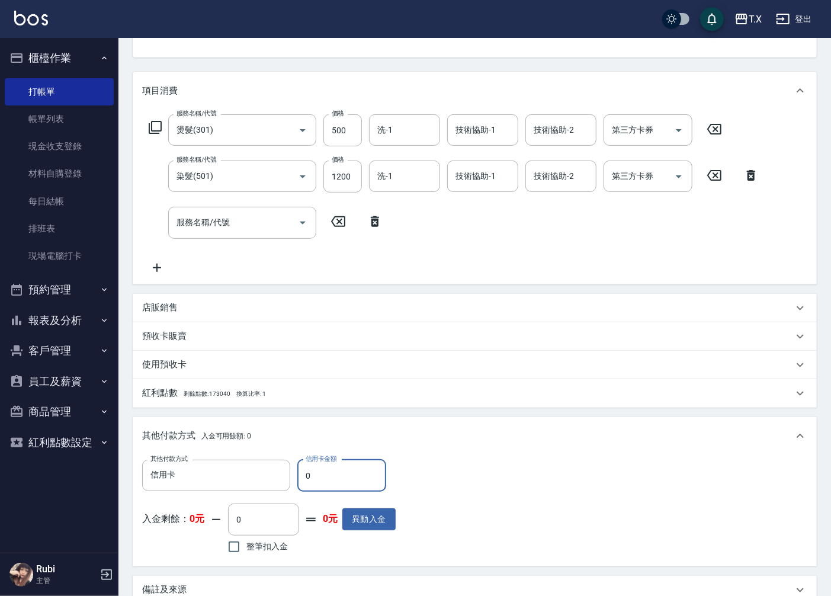
drag, startPoint x: 320, startPoint y: 465, endPoint x: 304, endPoint y: 475, distance: 19.2
click at [304, 475] on input "0" at bounding box center [341, 475] width 89 height 32
type input "1"
type input "160"
type input "164"
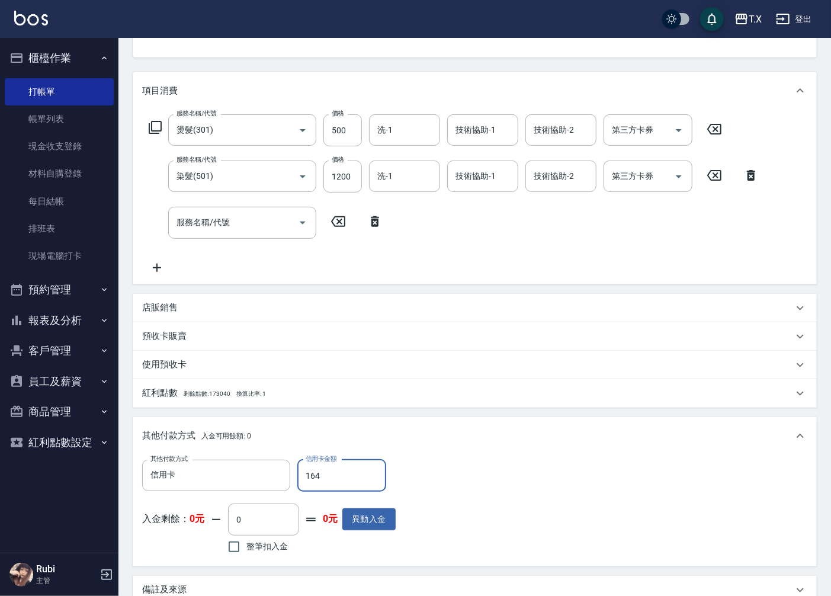
type input "150"
type input "1649"
type input "0"
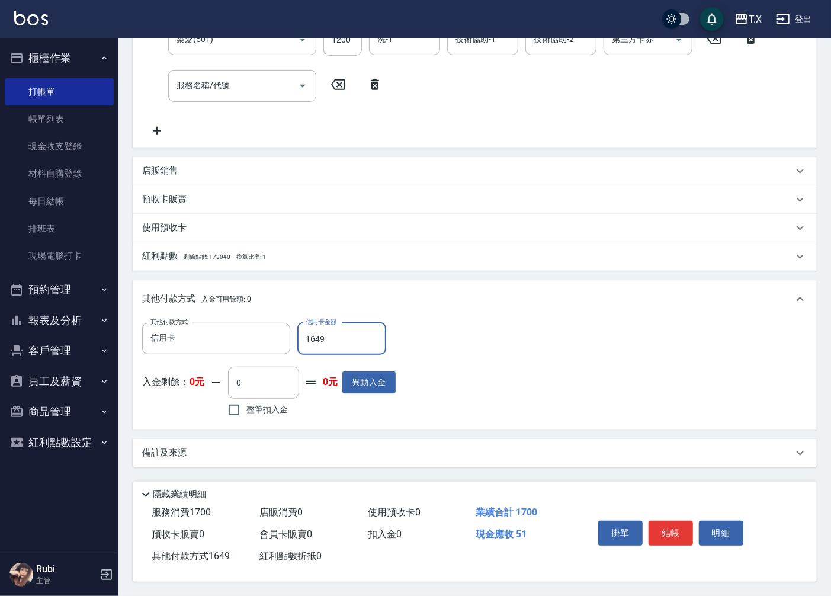
scroll to position [261, 0]
type input "1649"
click at [678, 535] on button "結帳" at bounding box center [670, 532] width 44 height 25
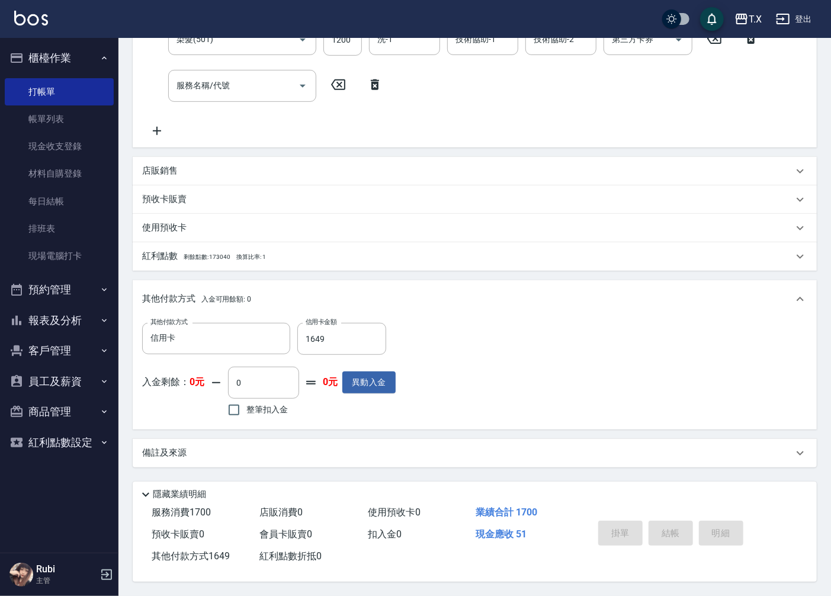
type input "2025/09/18 18:16"
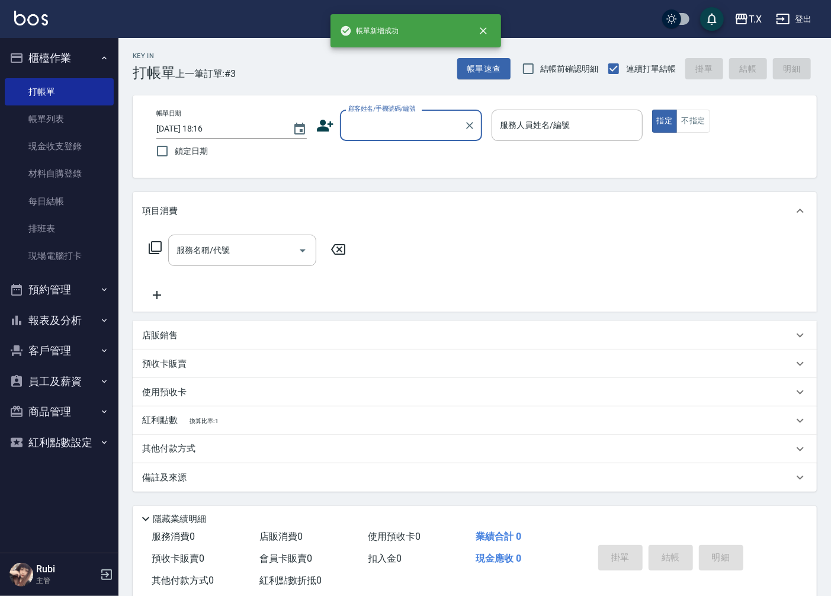
scroll to position [0, 0]
